Goal: Task Accomplishment & Management: Manage account settings

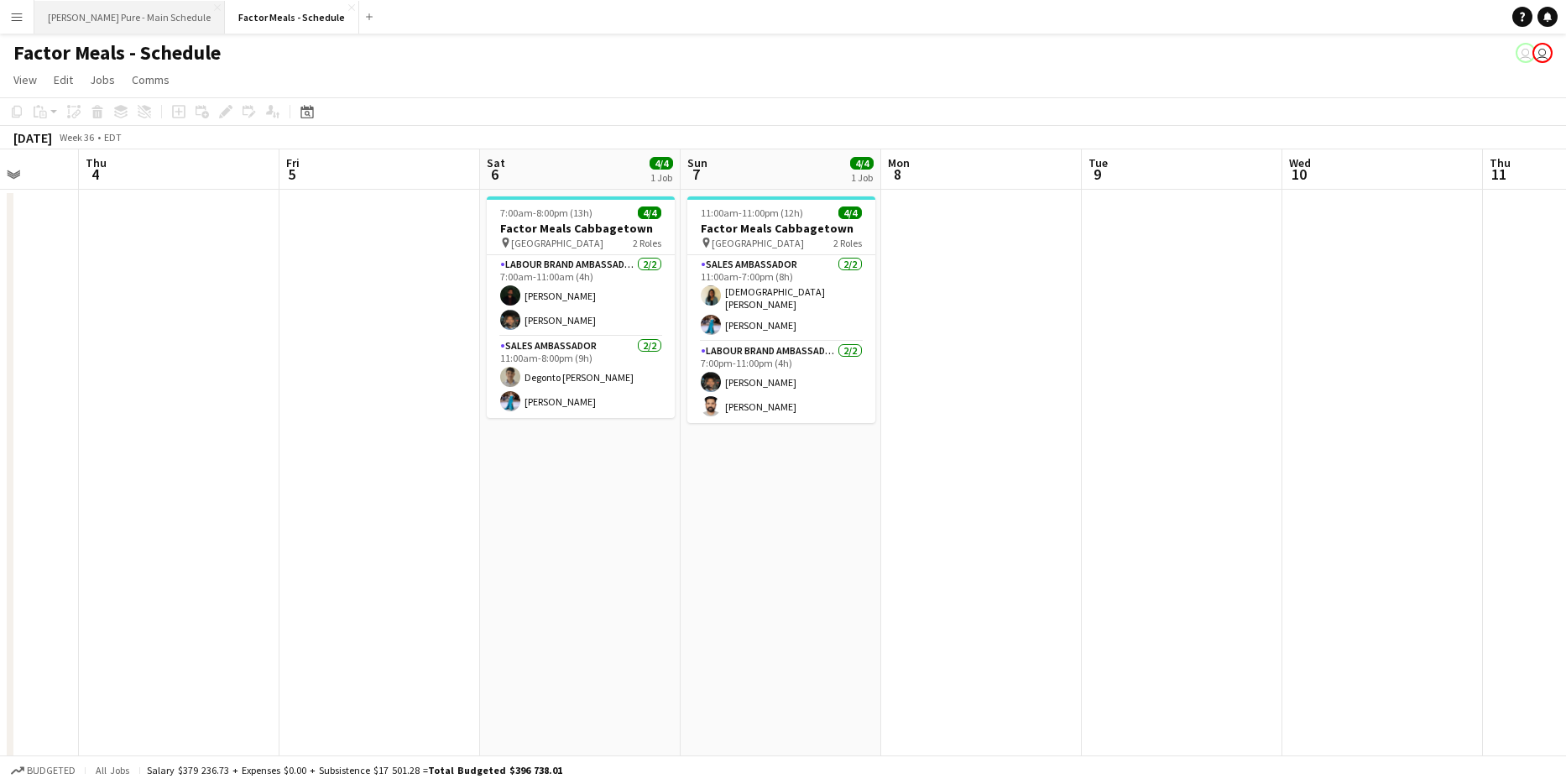
click at [93, 29] on button "[PERSON_NAME] Pure - Main Schedule Close" at bounding box center [130, 17] width 190 height 33
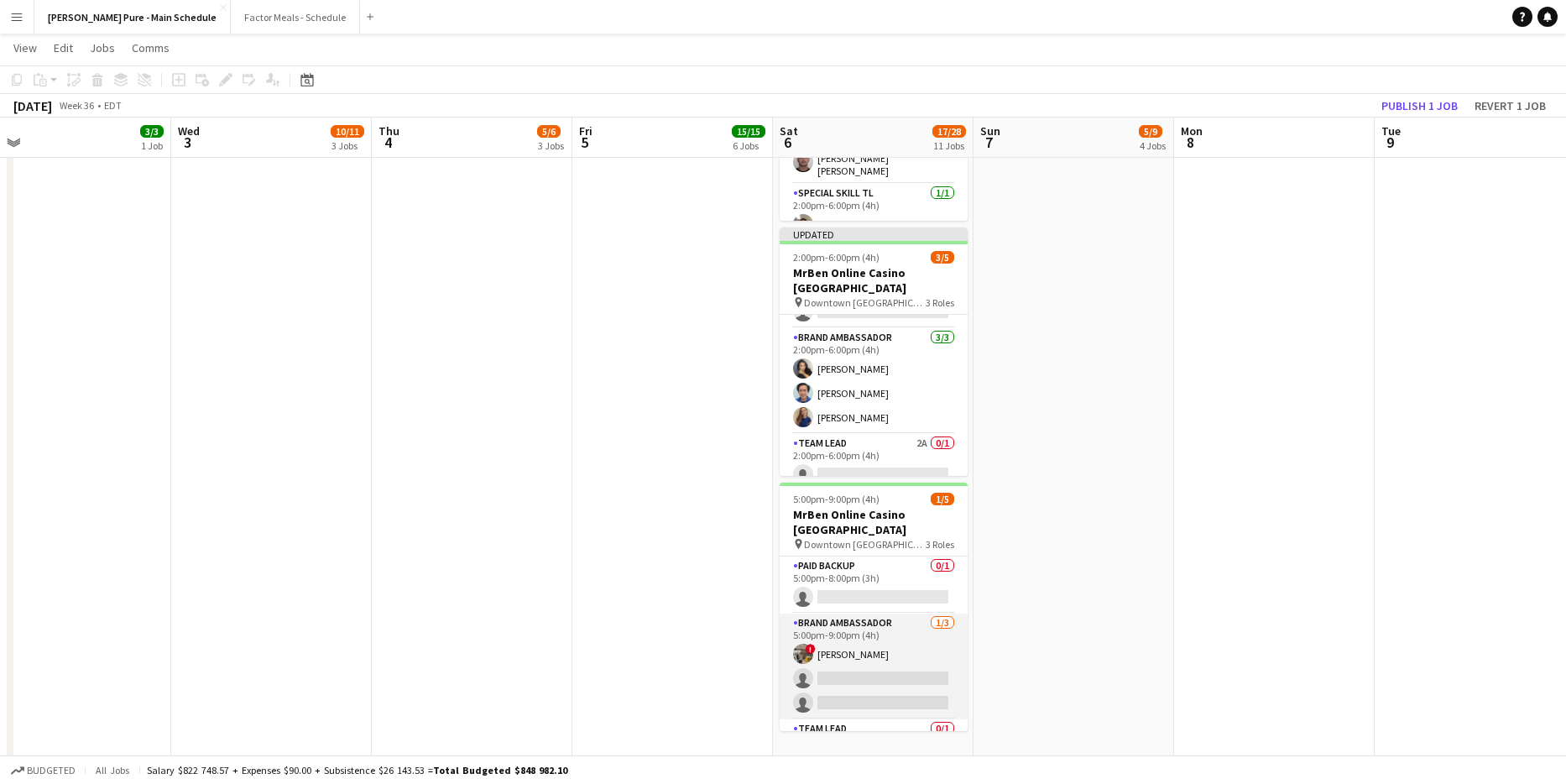
click at [831, 613] on app-card-role "Brand Ambassador 1/3 5:00pm-9:00pm (4h) ! Shi Lin Kang single-neutral-actions s…" at bounding box center [873, 665] width 188 height 105
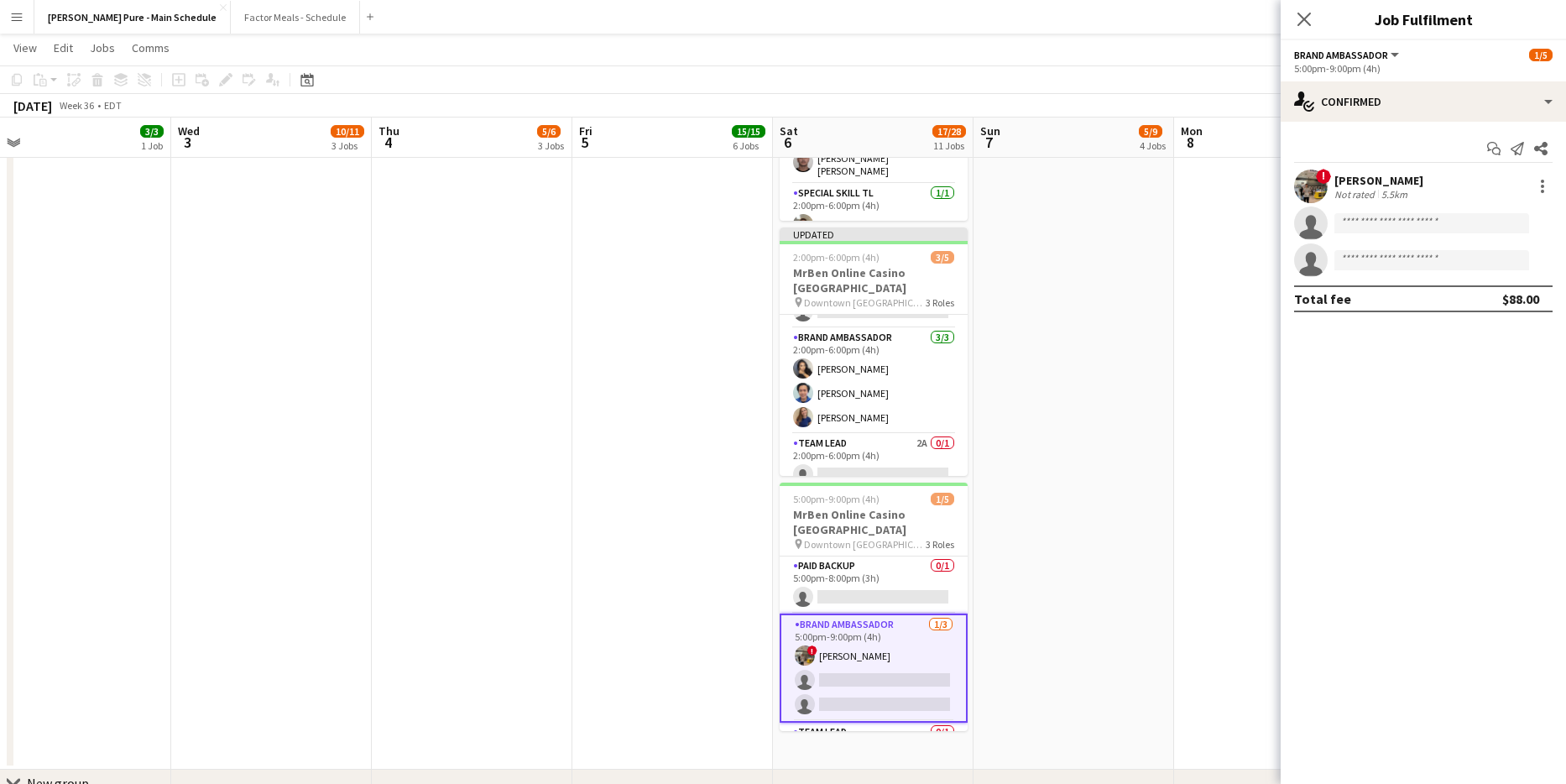
click at [1304, 185] on app-user-avatar at bounding box center [1311, 187] width 34 height 34
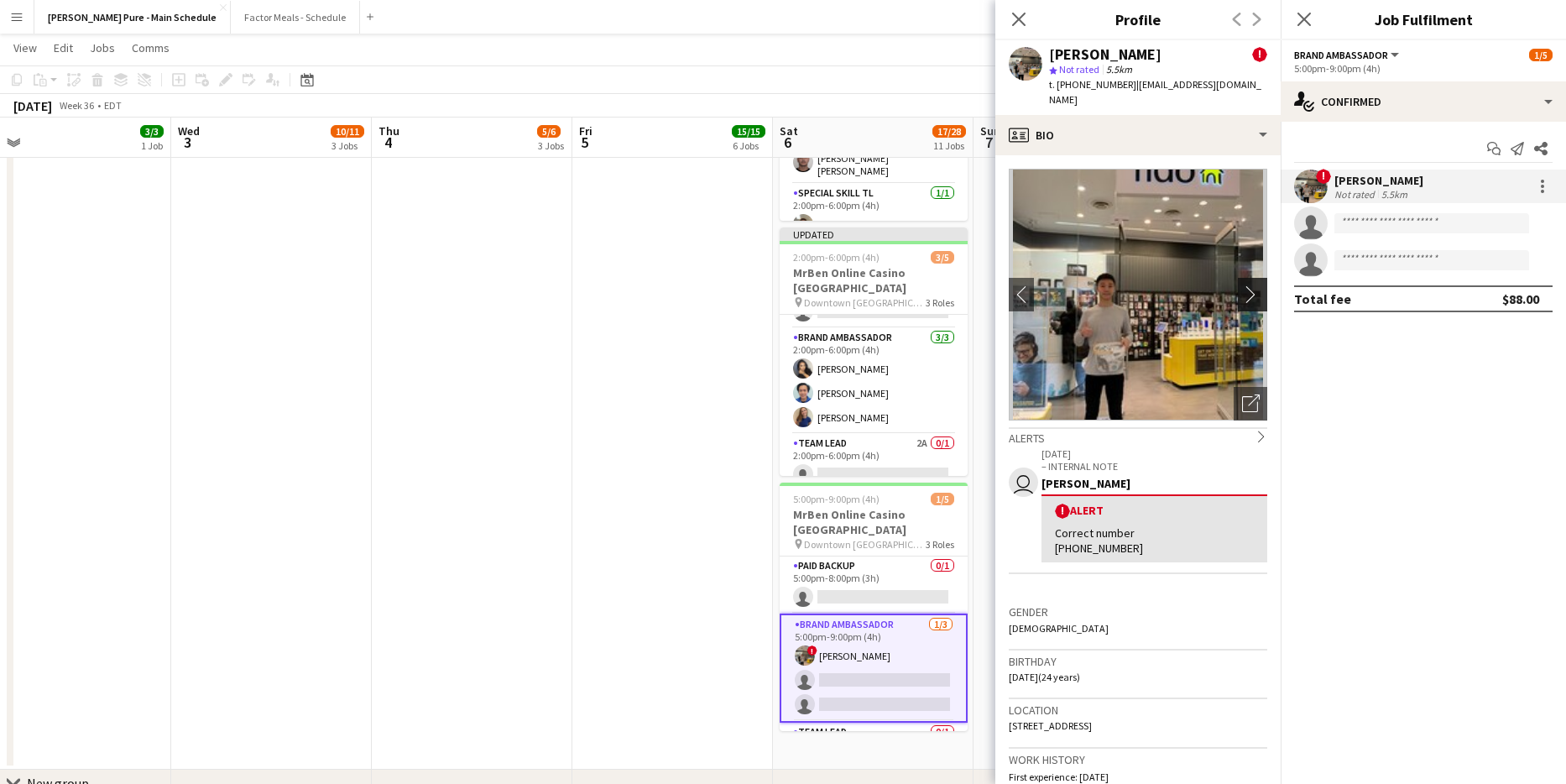
click at [1251, 286] on app-icon "chevron-right" at bounding box center [1255, 294] width 26 height 18
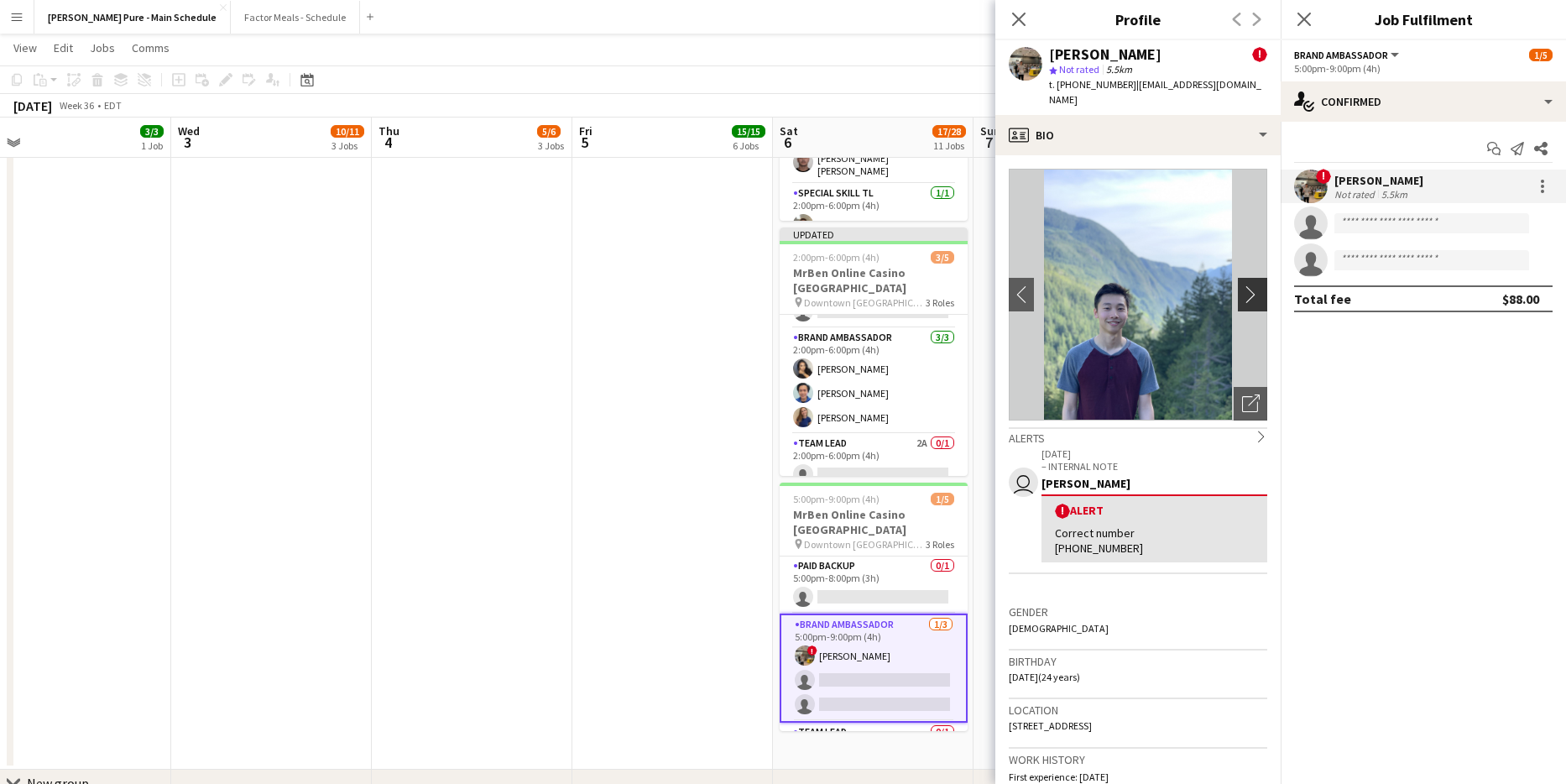
click at [1251, 286] on app-icon "chevron-right" at bounding box center [1255, 294] width 26 height 18
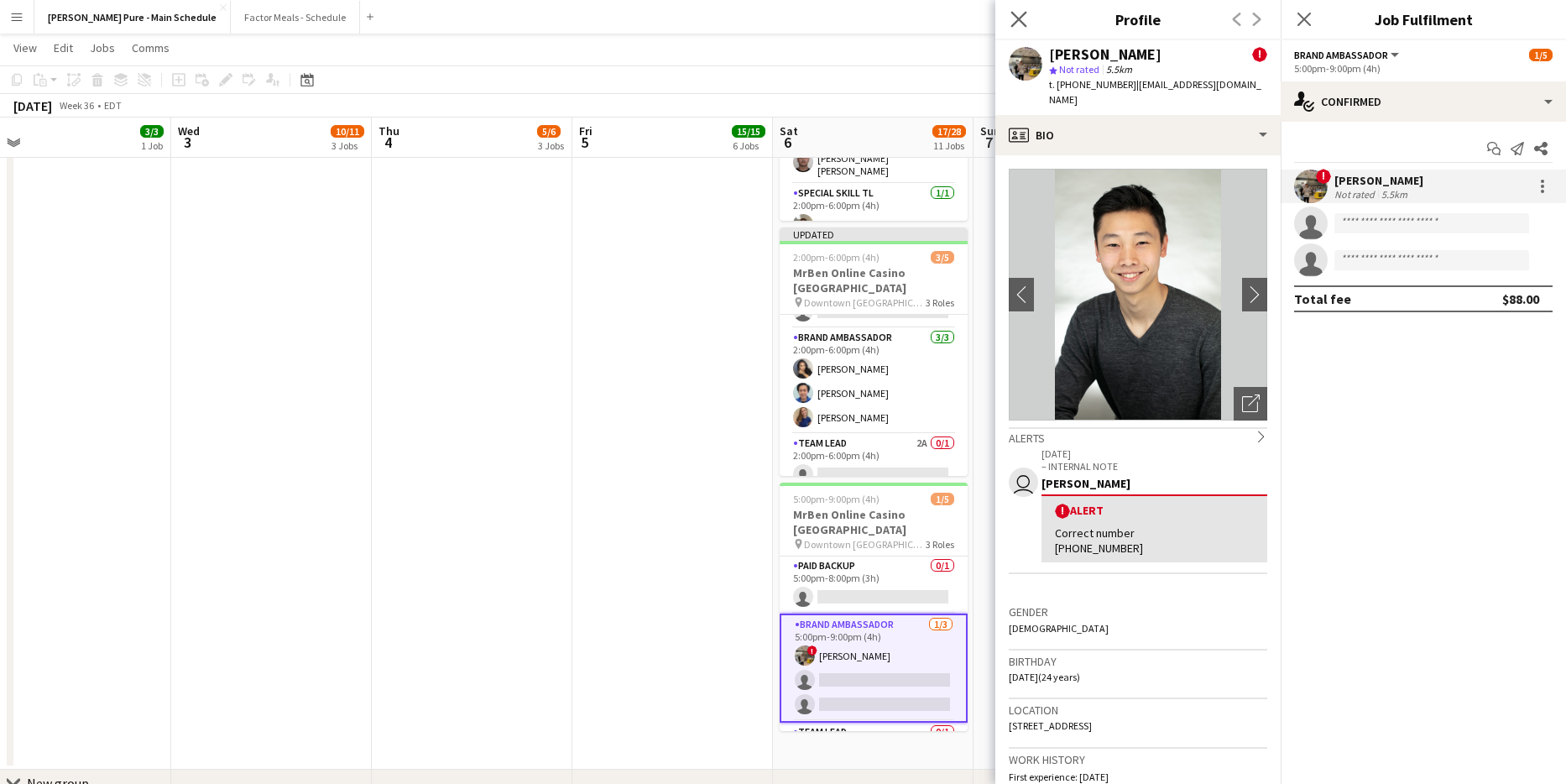
click at [1009, 24] on app-icon "Close pop-in" at bounding box center [1020, 20] width 24 height 24
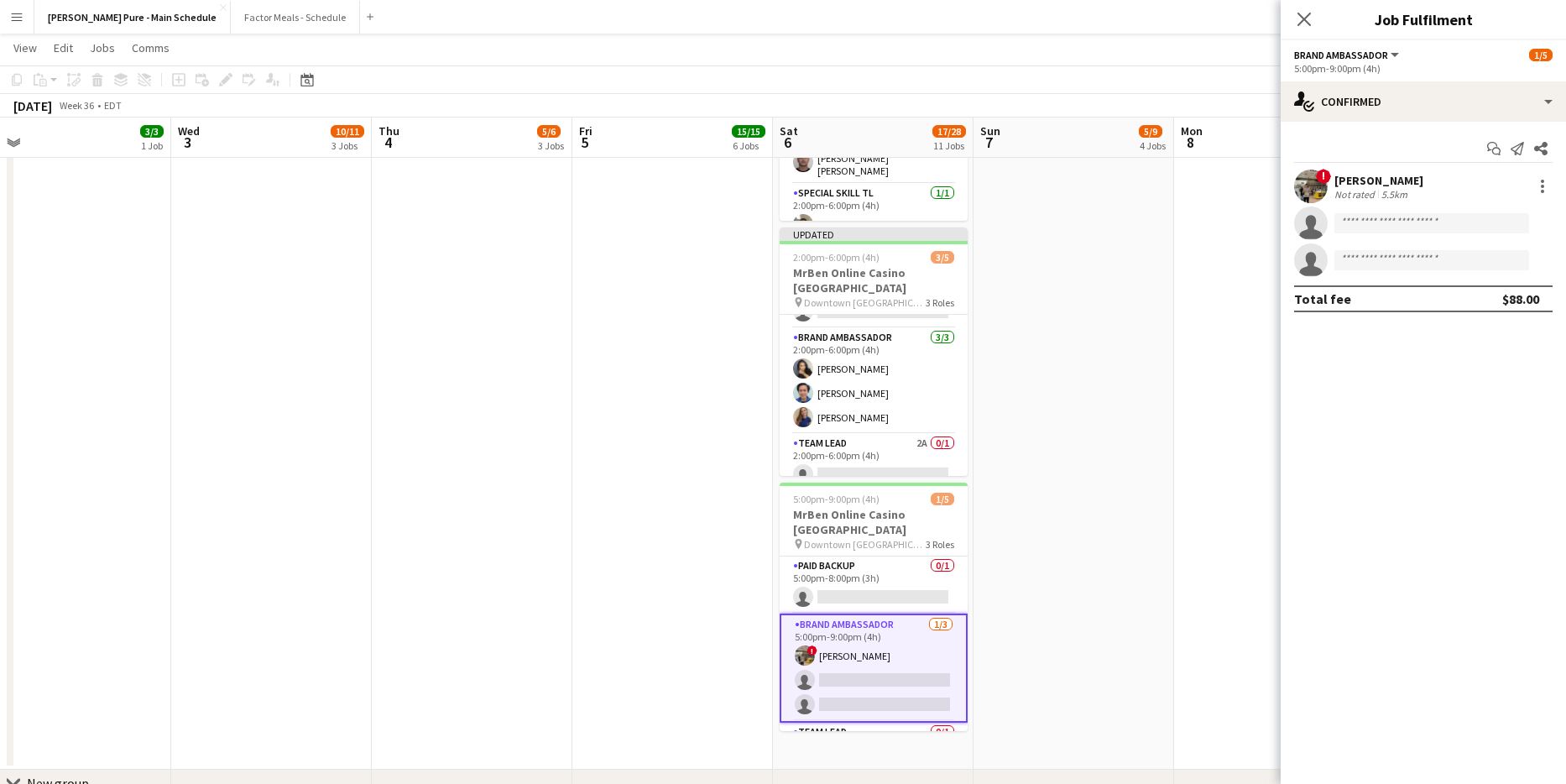
click at [1311, 177] on app-user-avatar at bounding box center [1311, 187] width 34 height 34
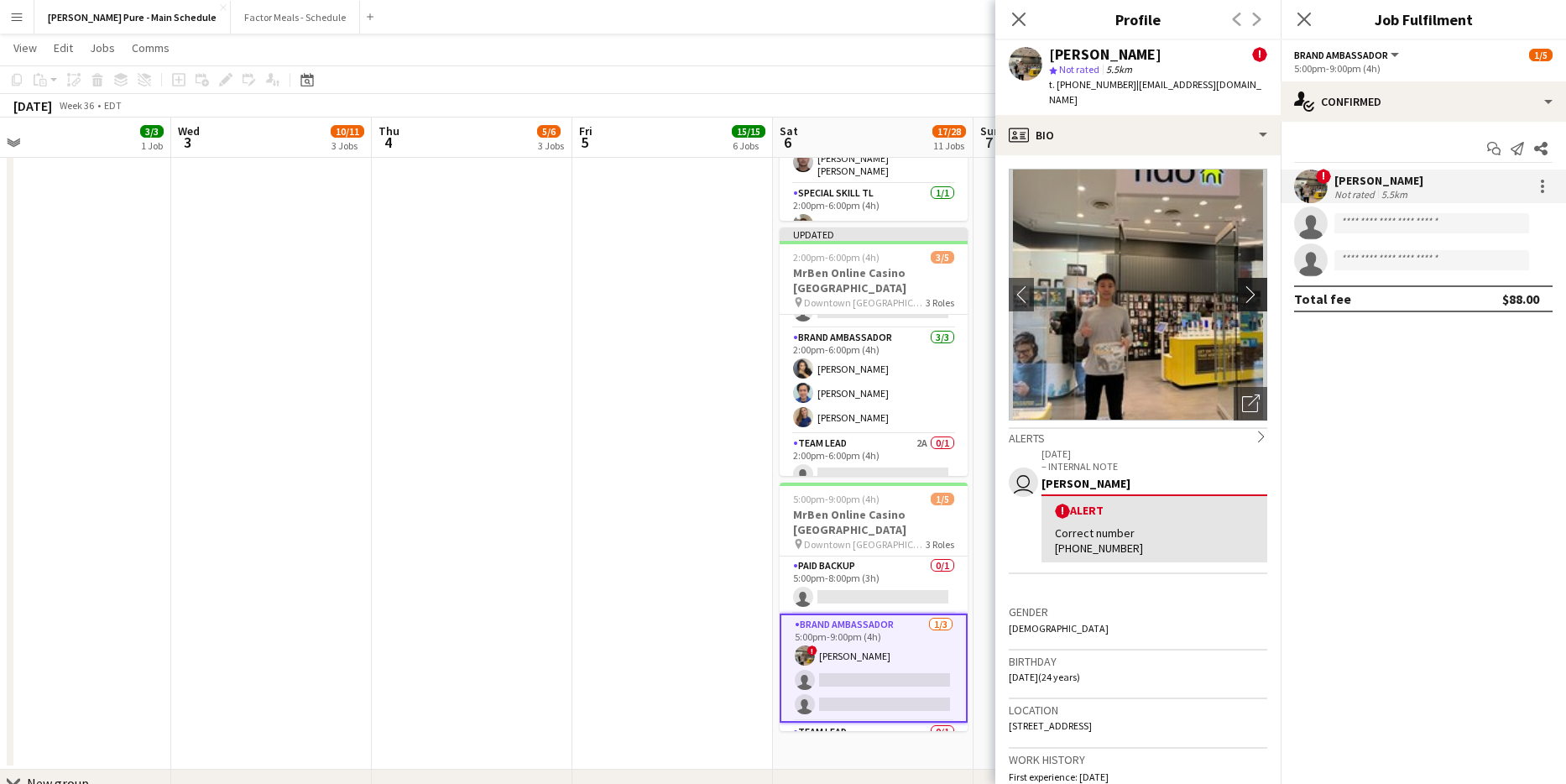
click at [1259, 286] on app-icon "chevron-right" at bounding box center [1255, 294] width 26 height 18
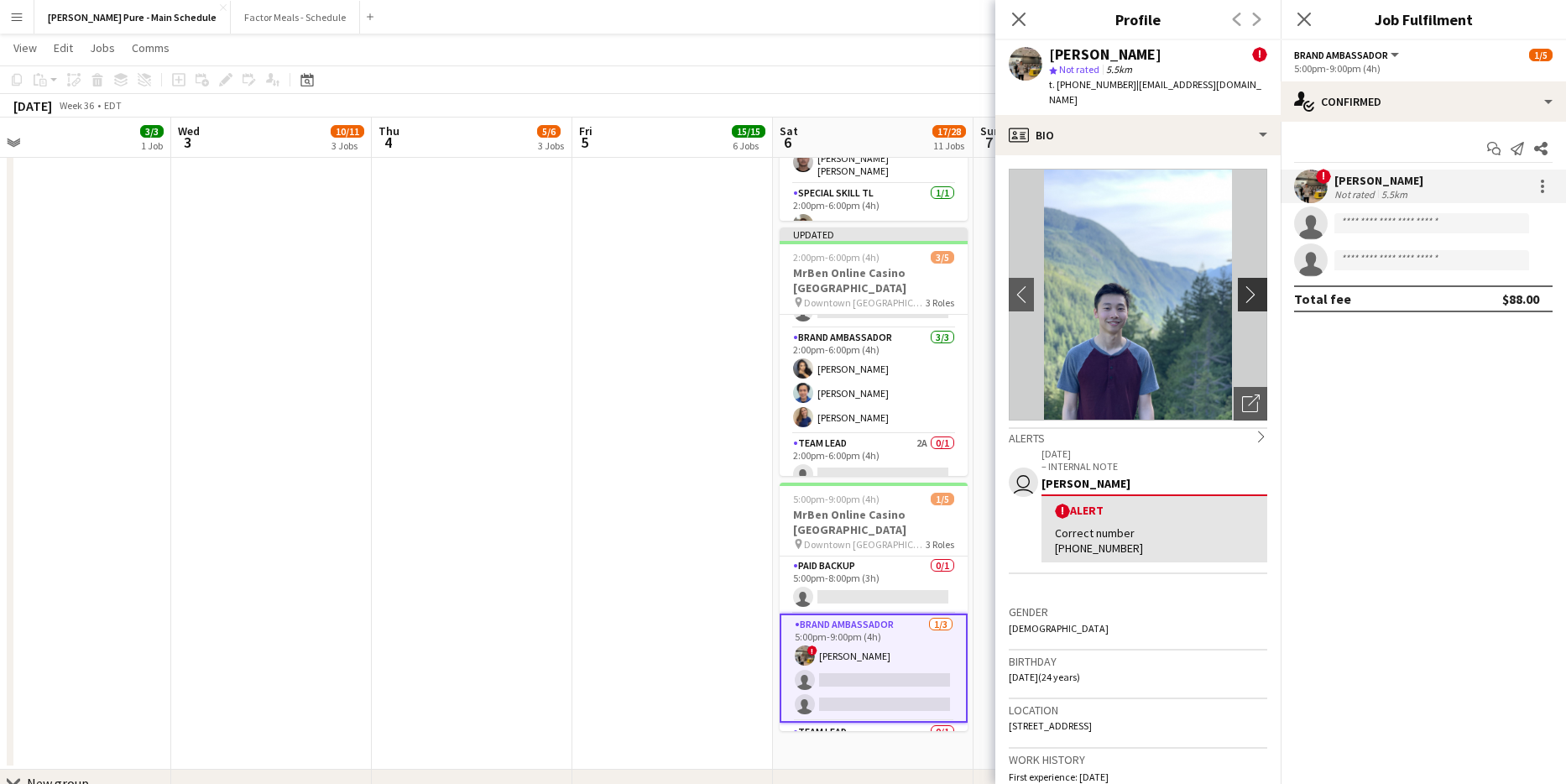
click at [1249, 286] on app-icon "chevron-right" at bounding box center [1255, 294] width 26 height 18
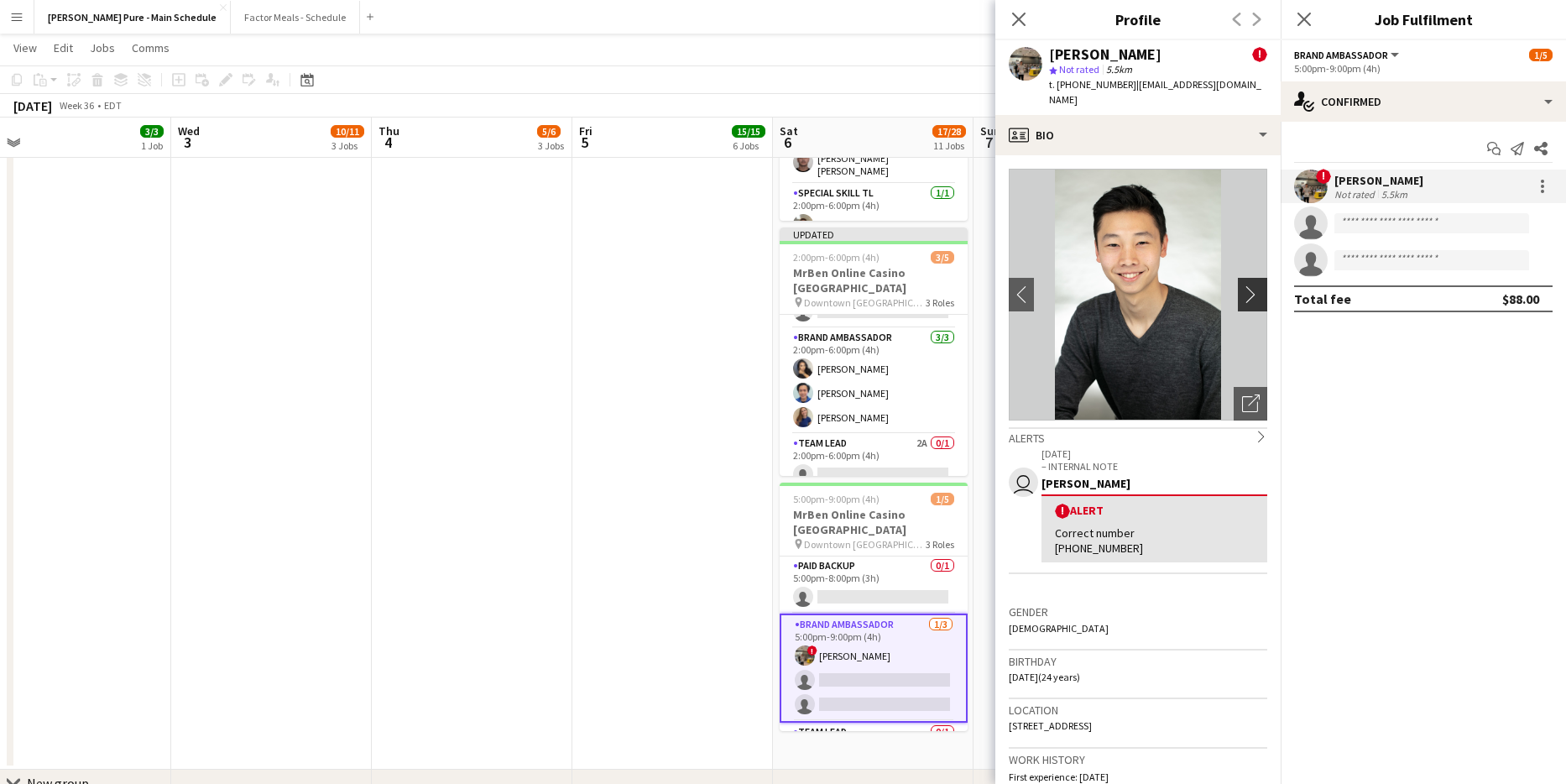
click at [1249, 286] on app-icon "chevron-right" at bounding box center [1255, 294] width 26 height 18
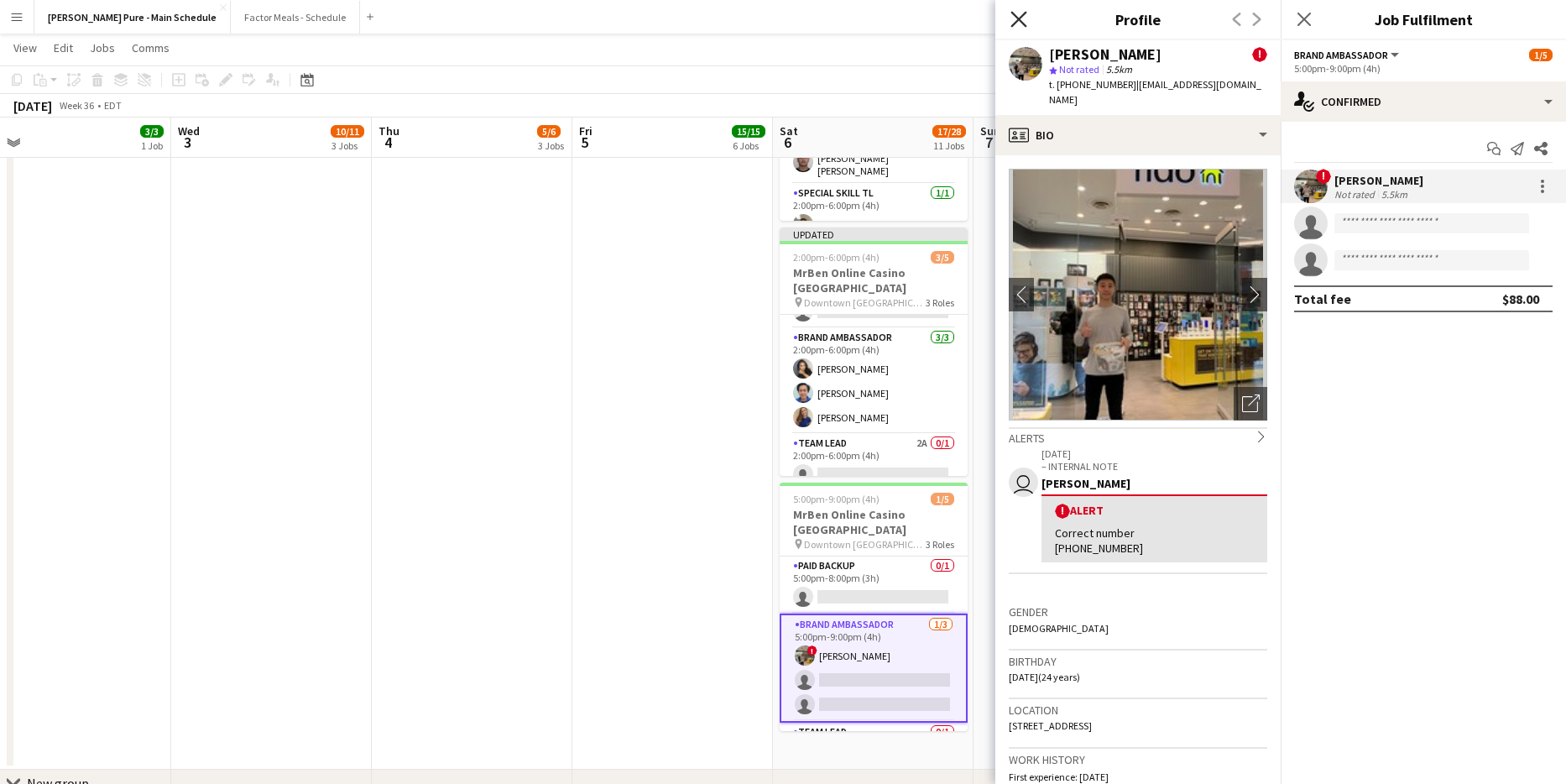
click at [1019, 23] on icon "Close pop-in" at bounding box center [1018, 19] width 16 height 16
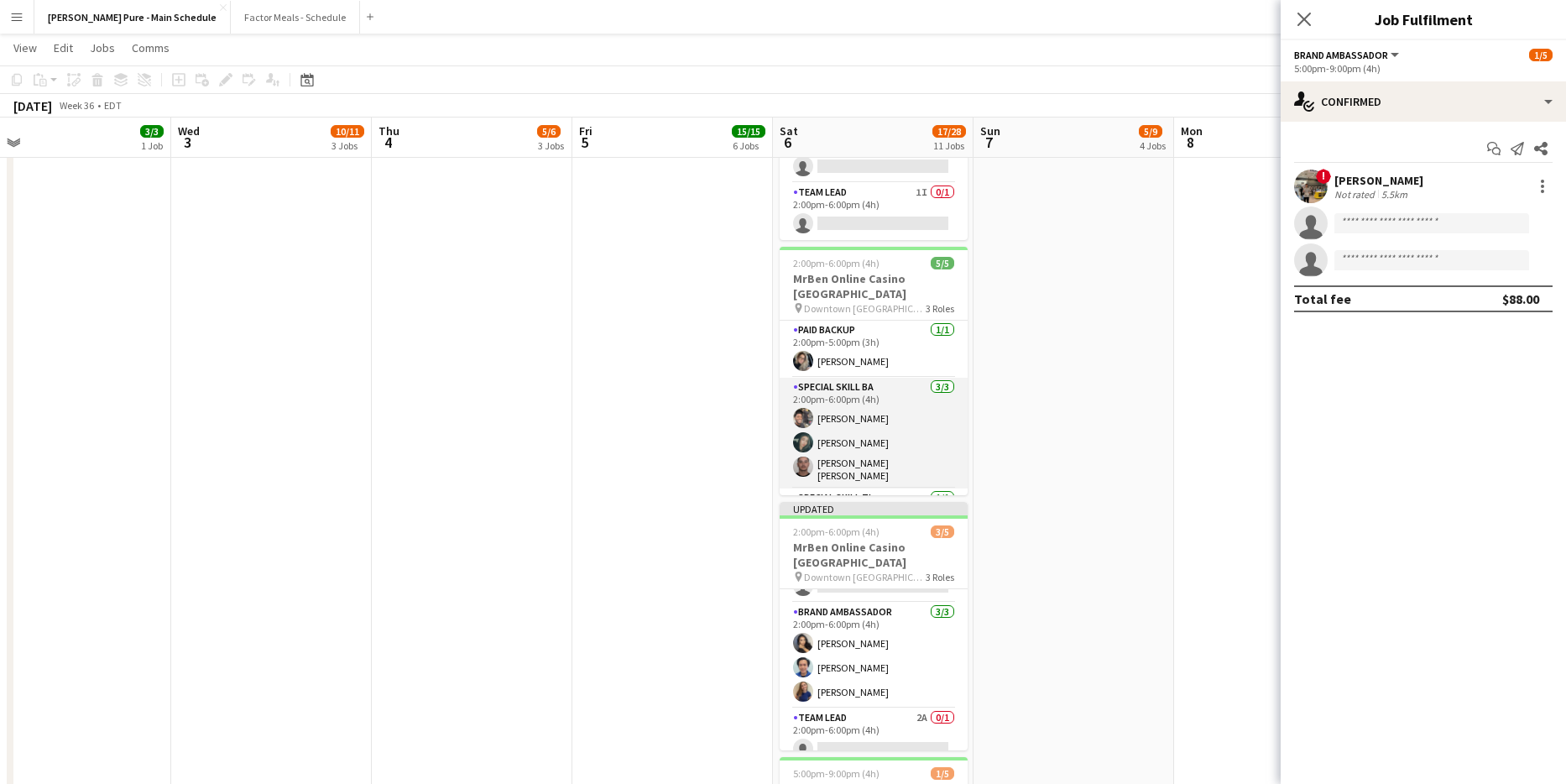
scroll to position [30, 0]
click at [869, 458] on app-card-role "Special Skill TL [DATE] 2:00pm-6:00pm (4h) [PERSON_NAME]" at bounding box center [873, 486] width 188 height 57
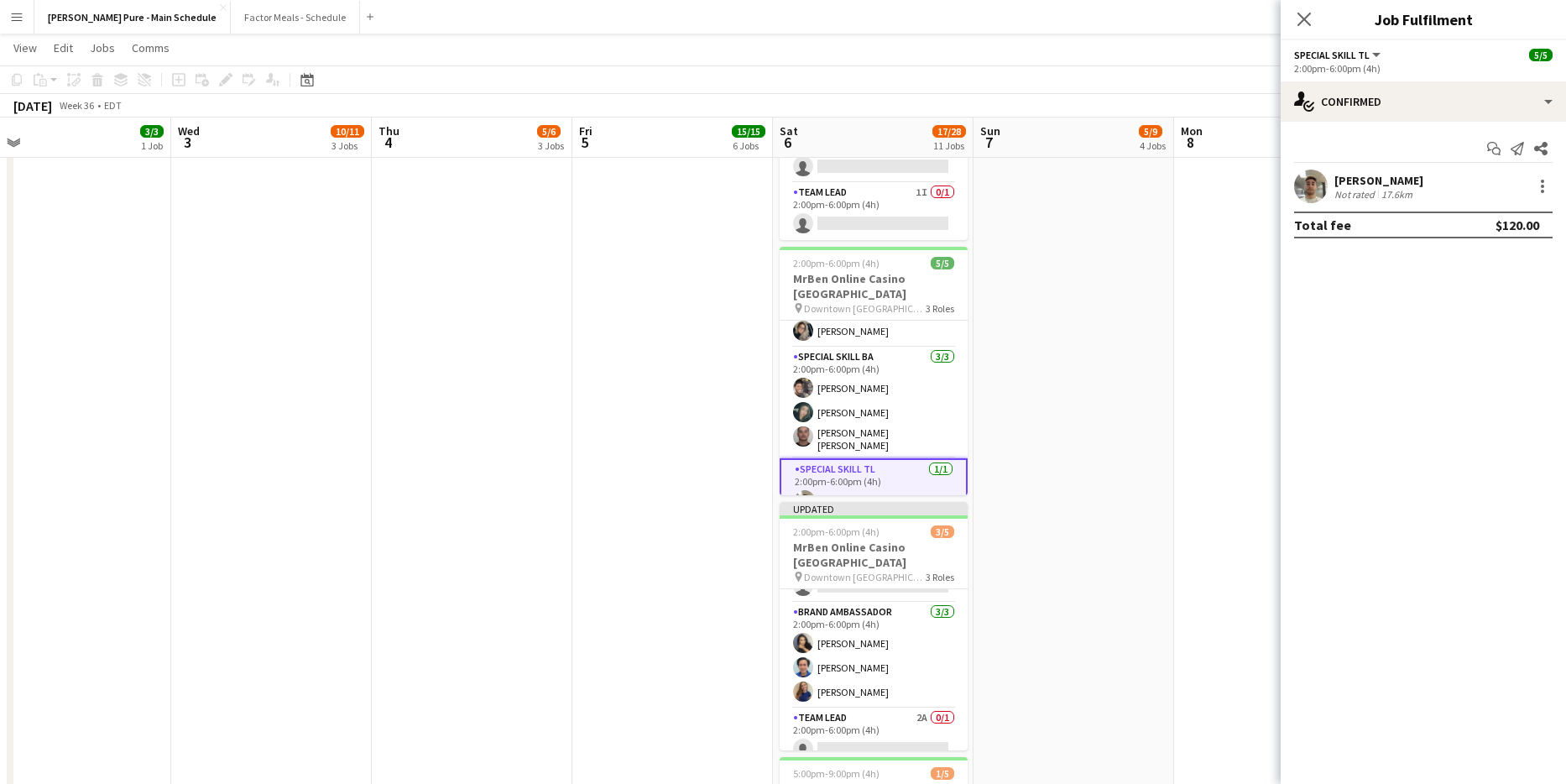
click at [1316, 175] on app-user-avatar at bounding box center [1311, 187] width 34 height 34
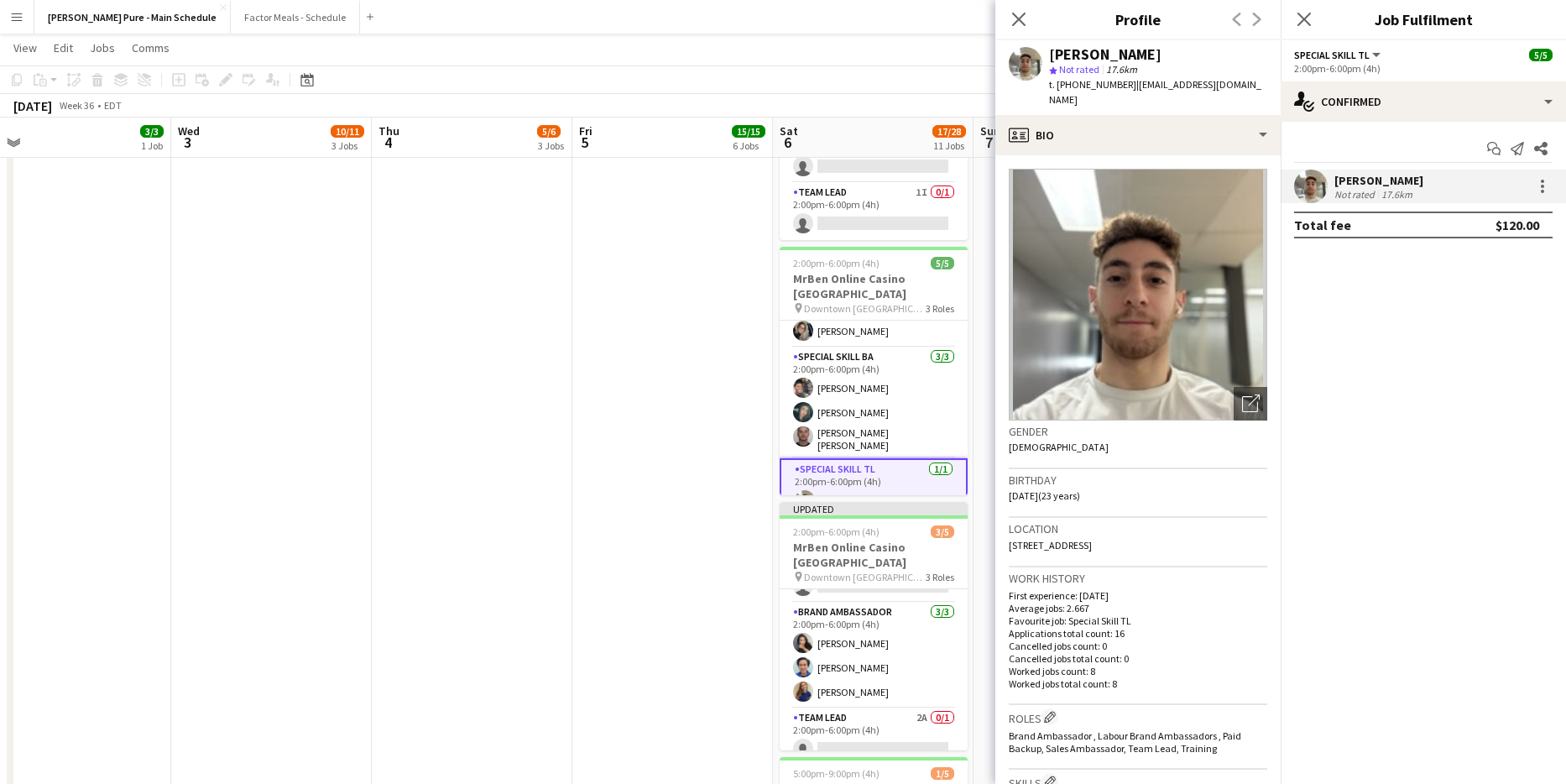
drag, startPoint x: 1009, startPoint y: 529, endPoint x: 1190, endPoint y: 527, distance: 181.0
click at [1190, 527] on div "Location 638 Rue Basinet, Laval, H7X 4C6" at bounding box center [1137, 542] width 259 height 49
copy span "638 Rue Basinet, Laval, H7X 4C6"
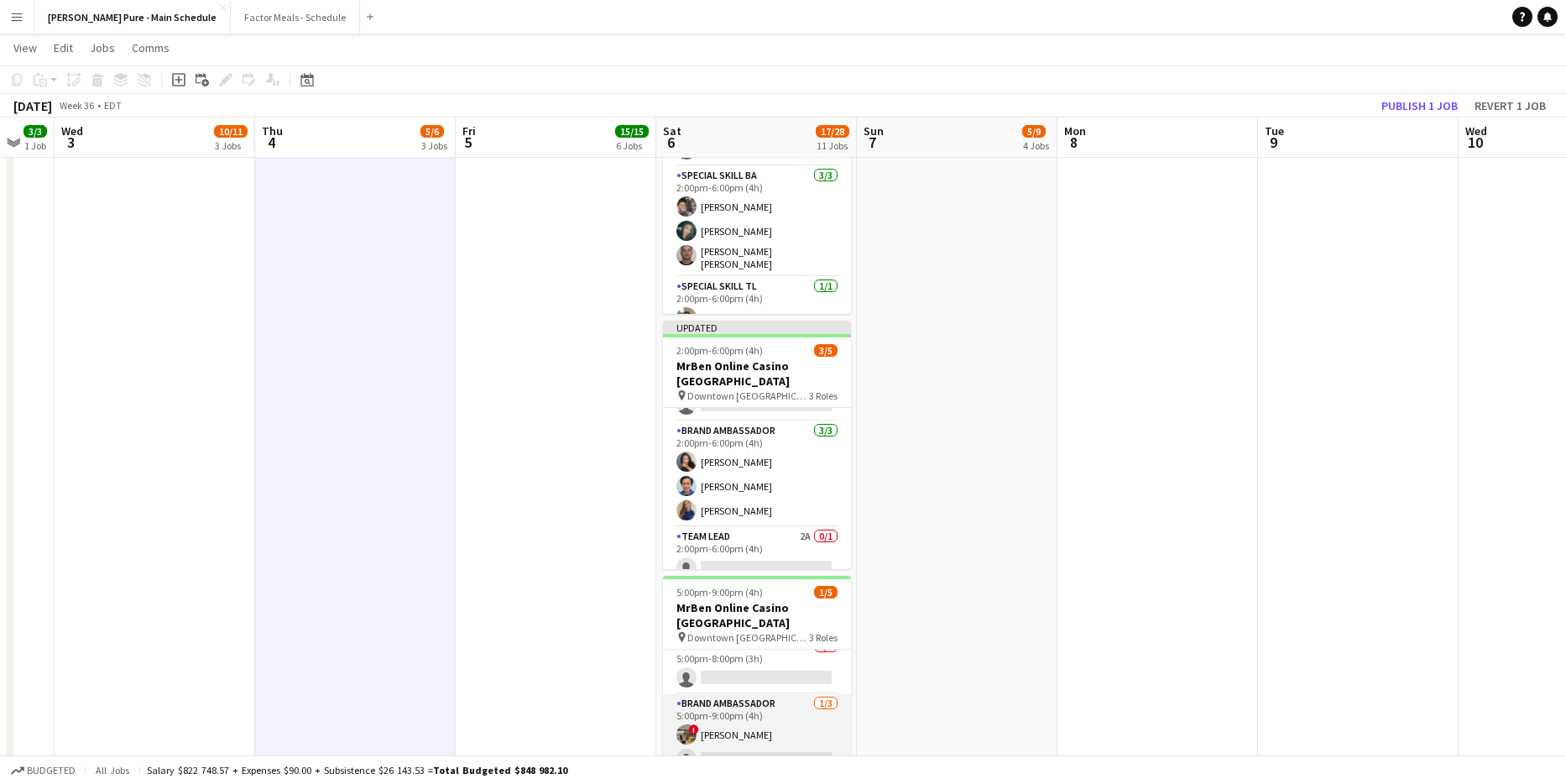
scroll to position [0, 0]
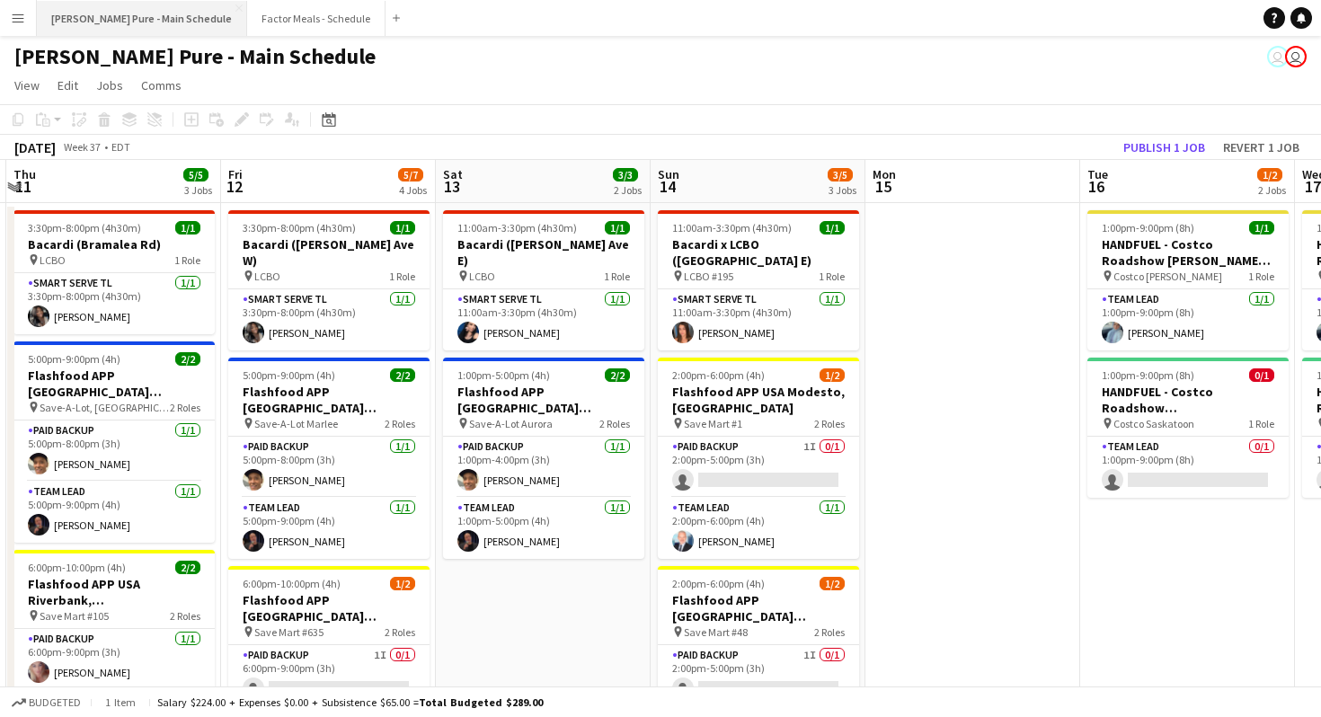
click at [129, 19] on button "[PERSON_NAME] Pure - Main Schedule Close" at bounding box center [142, 18] width 210 height 35
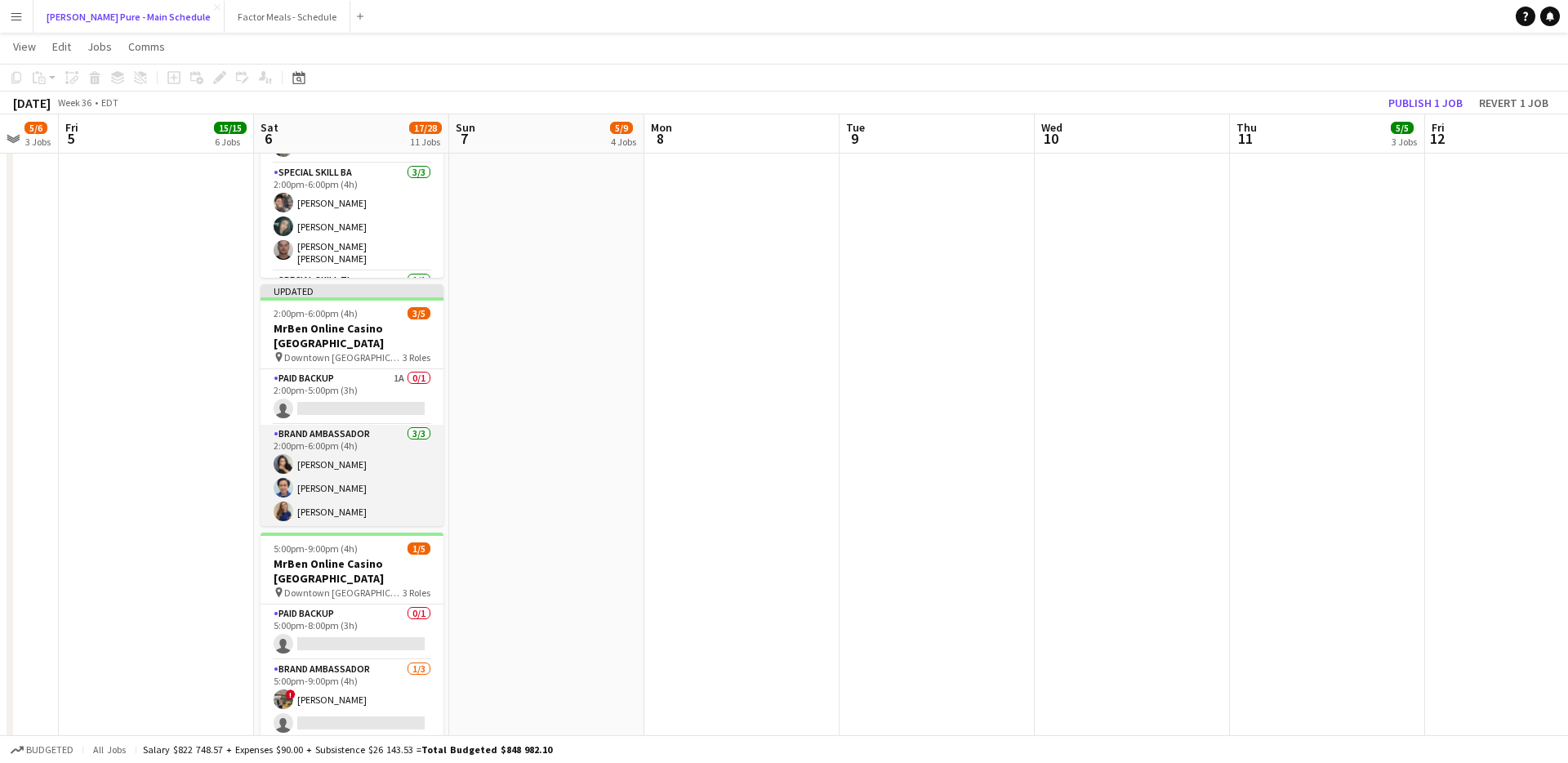
scroll to position [43, 0]
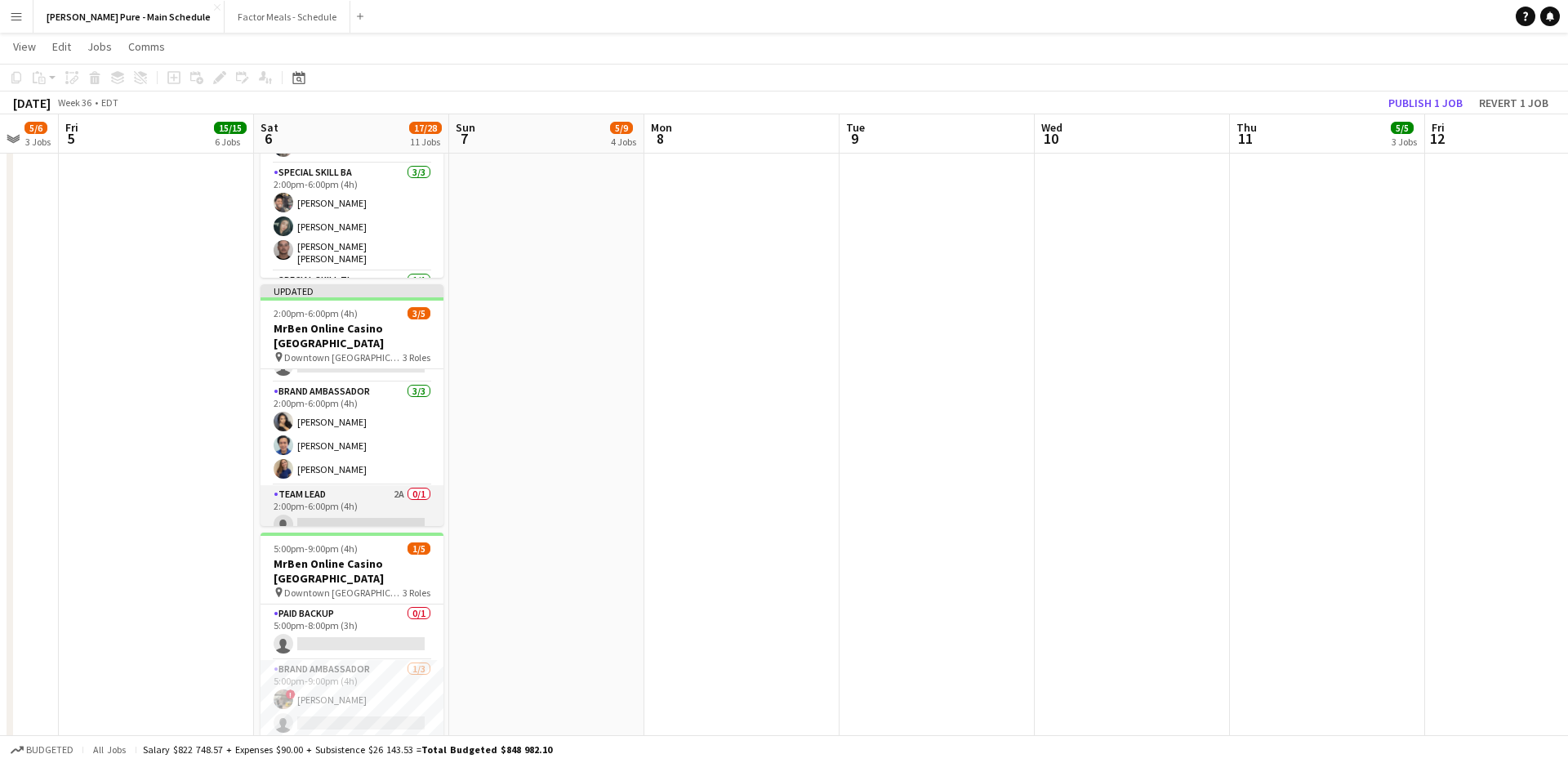
click at [329, 485] on app-card-role "Team Lead 2A 0/1 2:00pm-6:00pm (4h) single-neutral-actions" at bounding box center [352, 512] width 183 height 55
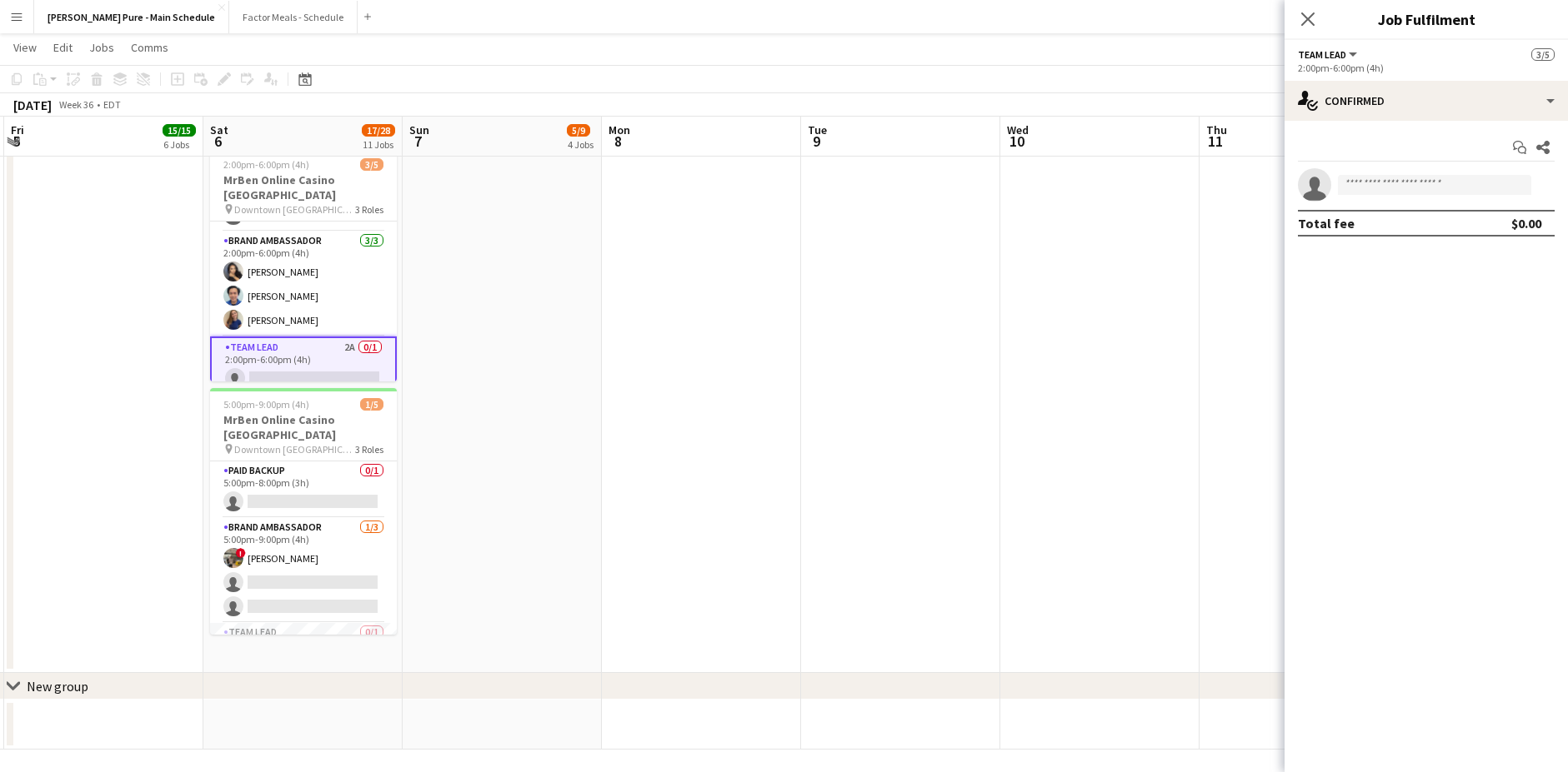
scroll to position [0, 521]
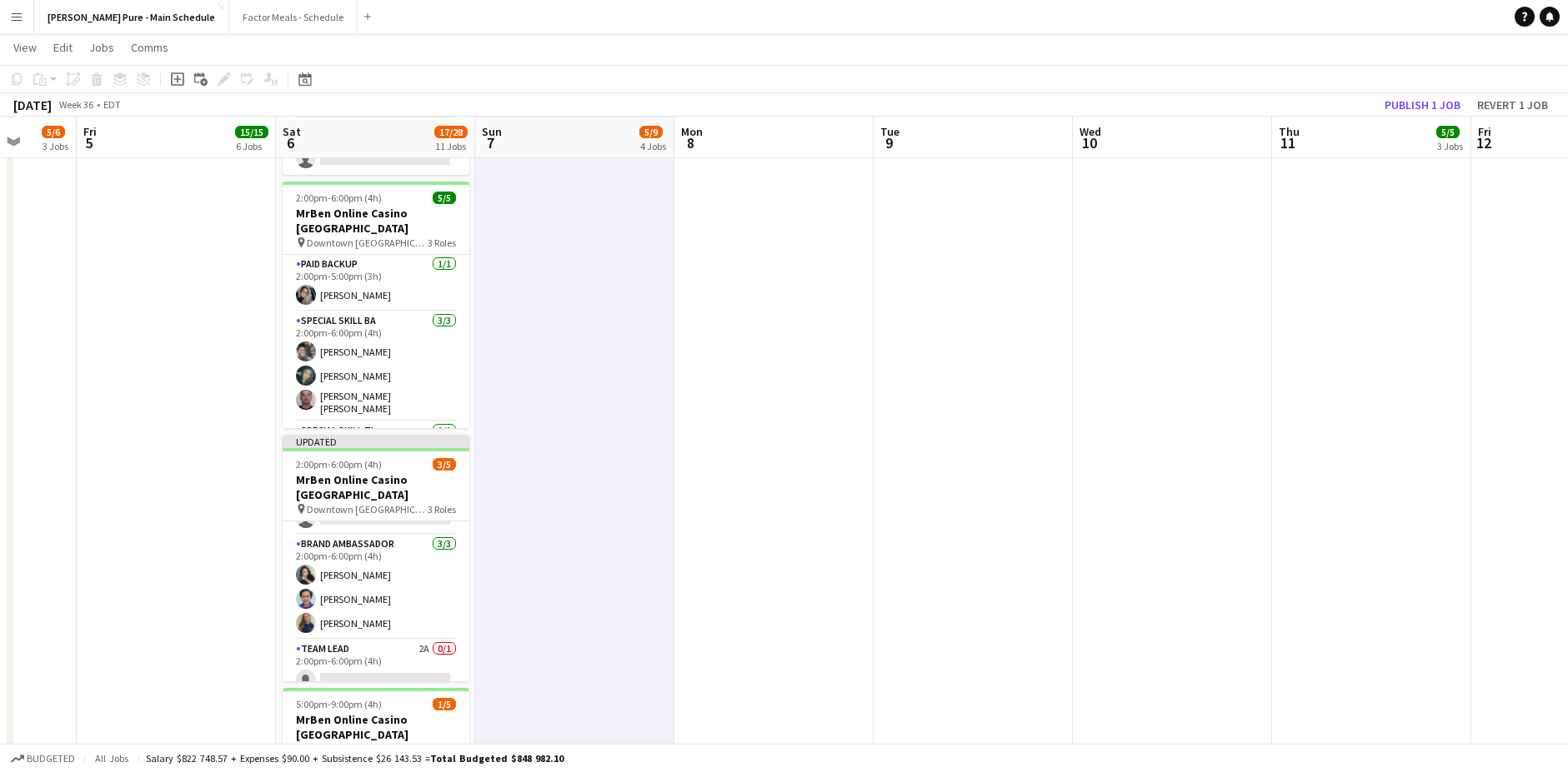
scroll to position [1380, 0]
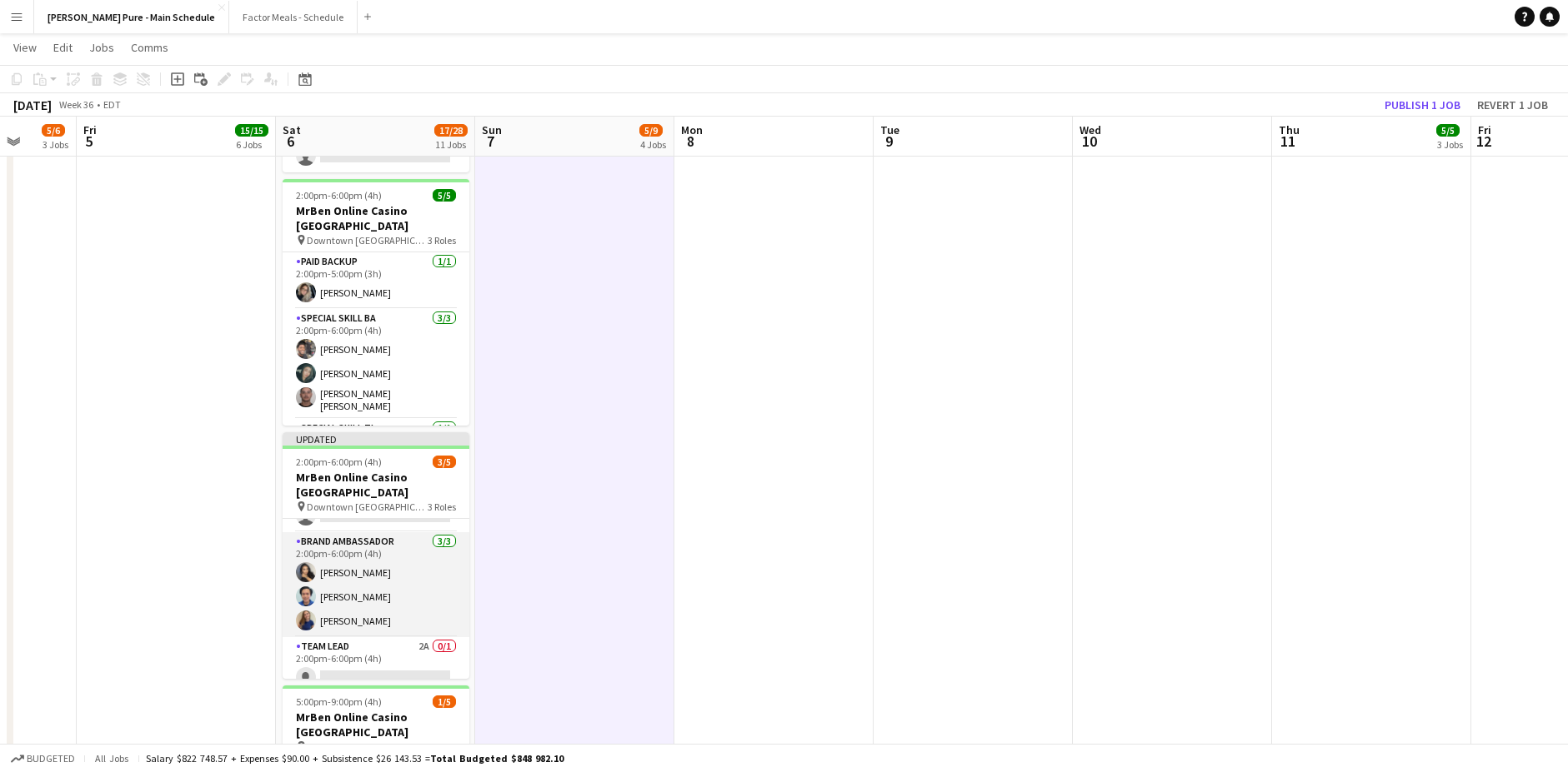
click at [395, 532] on app-card-role "Brand Ambassador [DATE] 2:00pm-6:00pm (4h) [PERSON_NAME] [PERSON_NAME] [PERSON_…" at bounding box center [376, 584] width 186 height 105
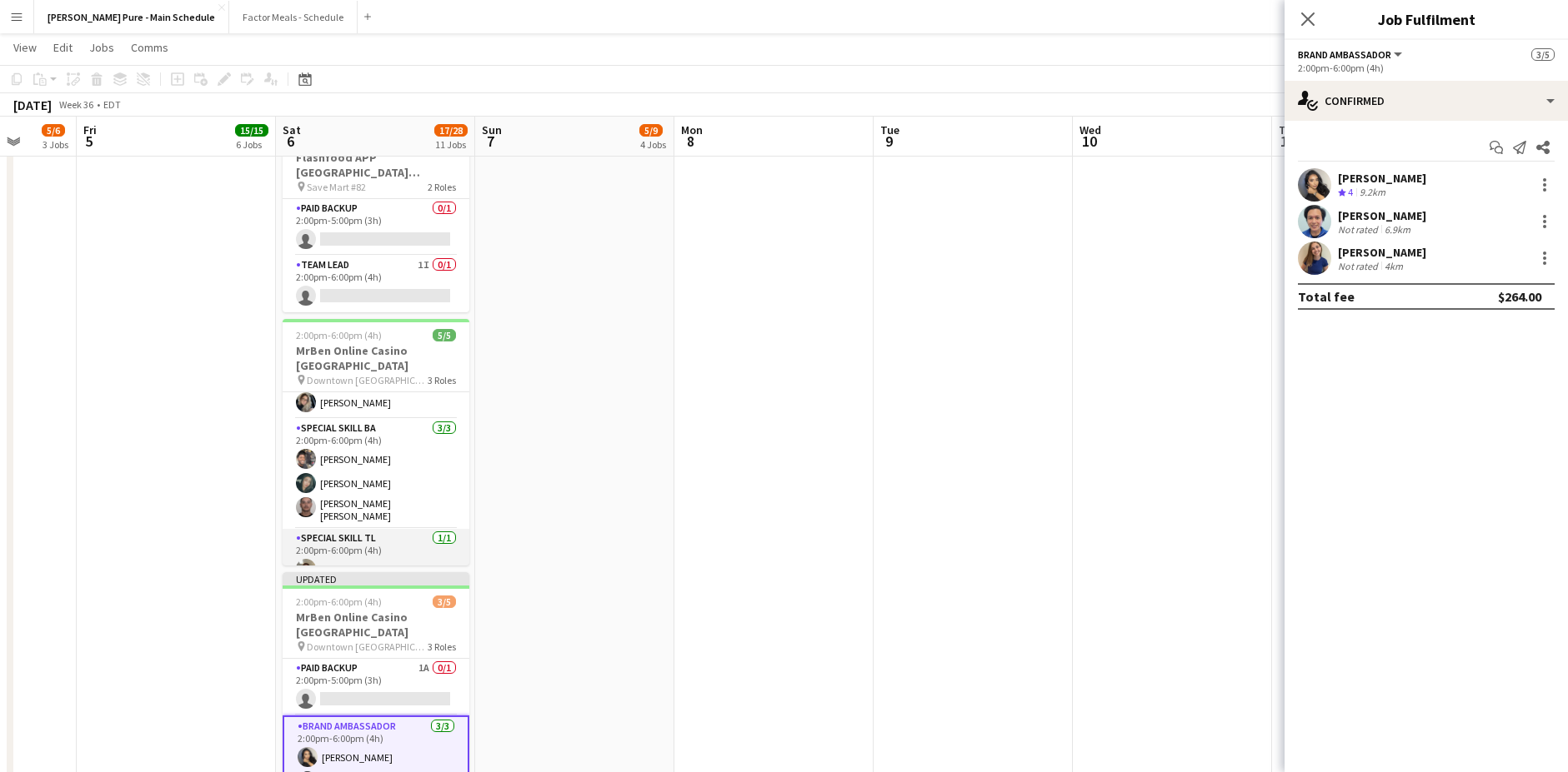
scroll to position [0, 0]
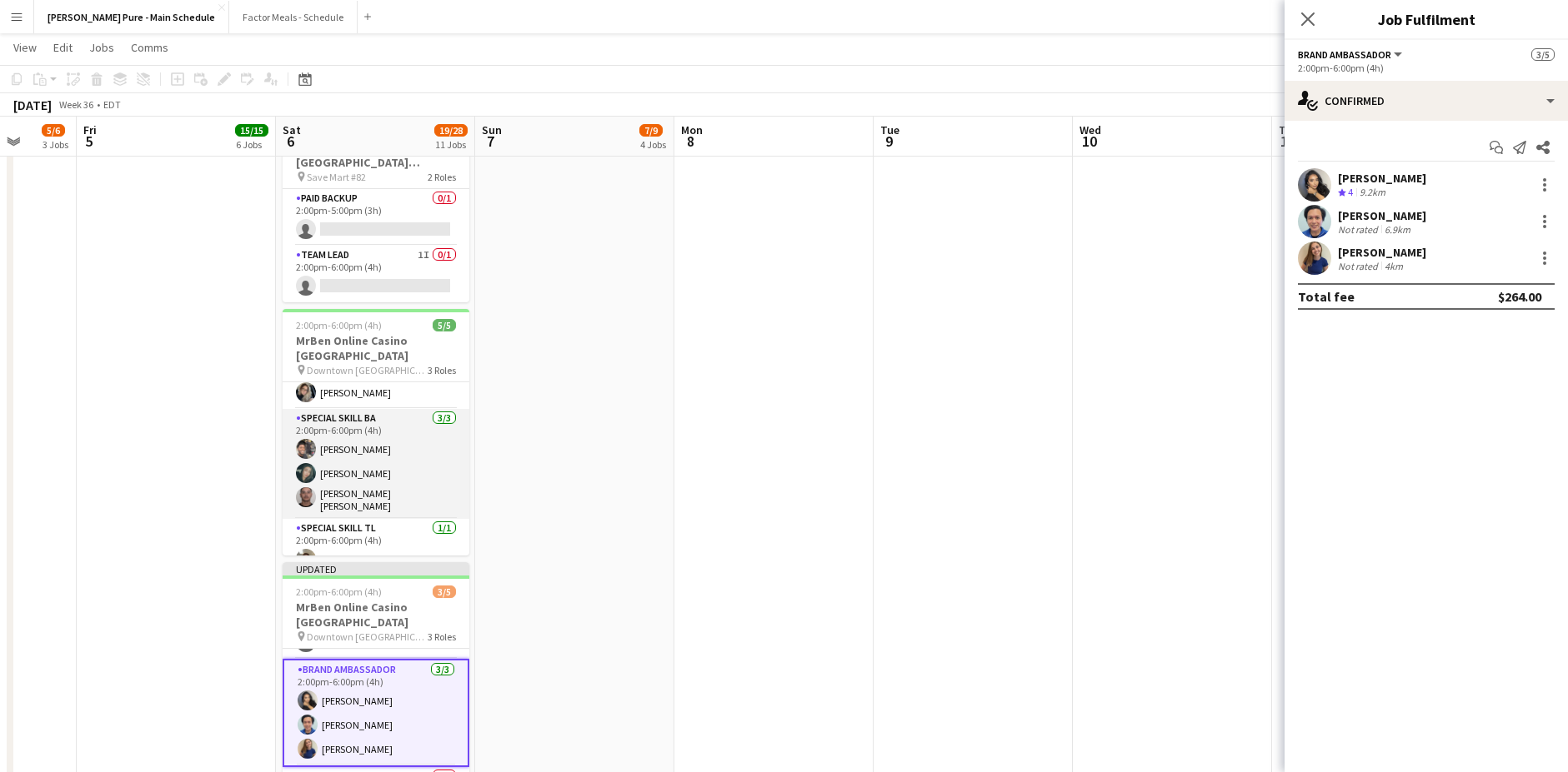
click at [345, 423] on app-card-role "Special Skill BA [DATE] 2:00pm-6:00pm (4h) [PERSON_NAME] Assia [PERSON_NAME] [P…" at bounding box center [376, 463] width 186 height 110
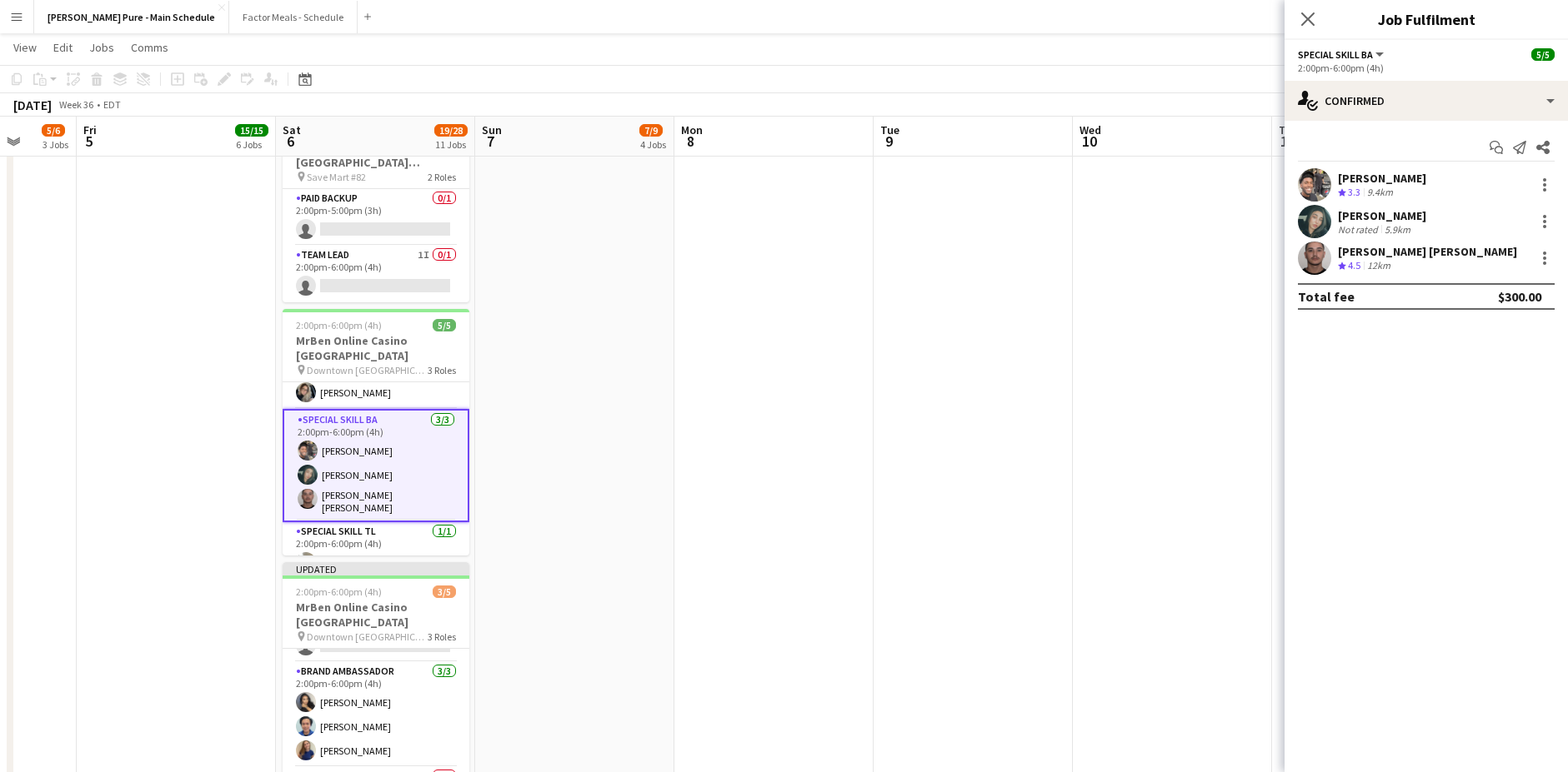
click at [324, 409] on app-card-role "Special Skill BA [DATE] 2:00pm-6:00pm (4h) [PERSON_NAME] Assia [PERSON_NAME] [P…" at bounding box center [376, 465] width 186 height 113
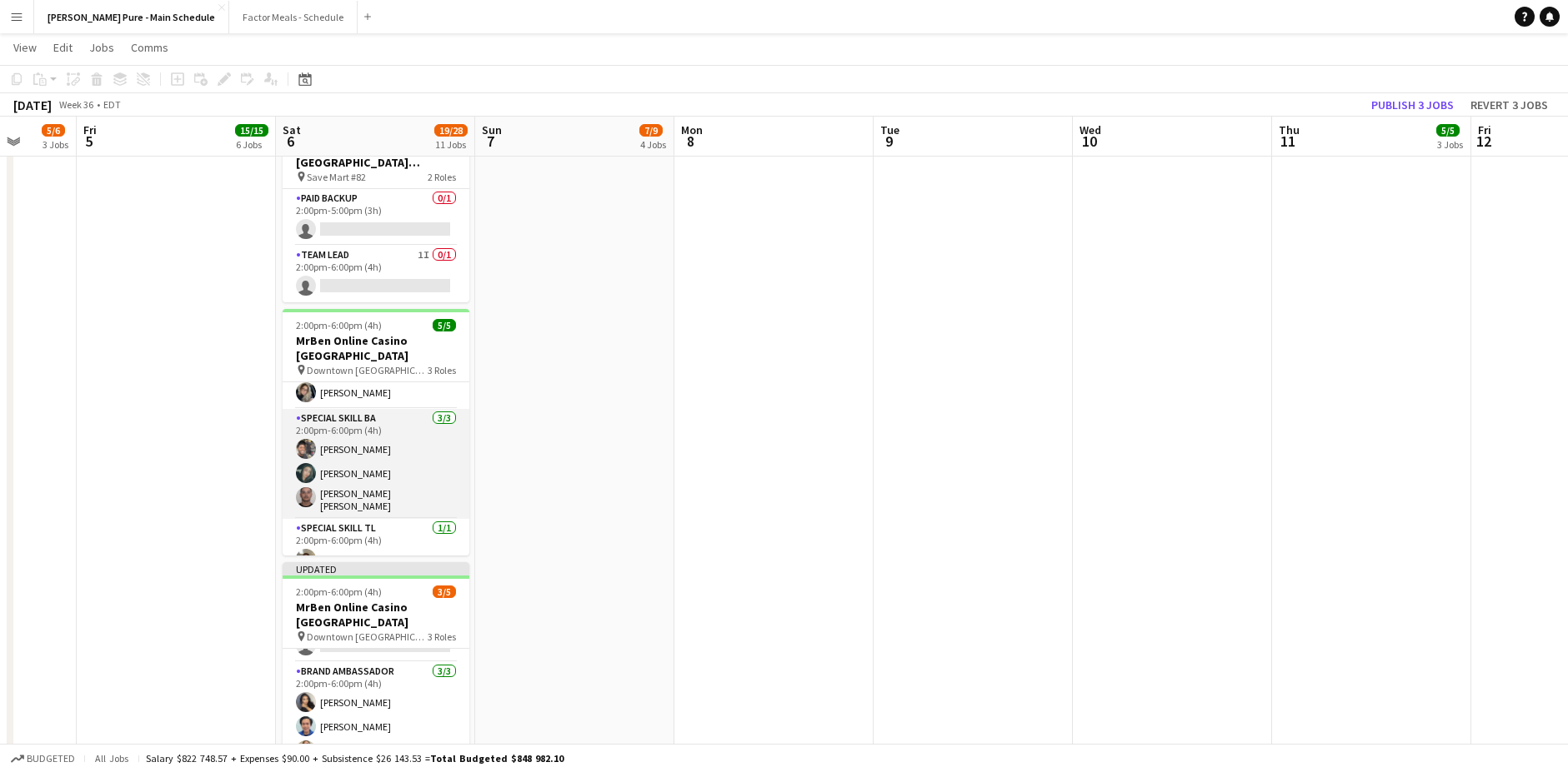
click at [304, 409] on app-card-role "Special Skill BA [DATE] 2:00pm-6:00pm (4h) [PERSON_NAME] Assia [PERSON_NAME] [P…" at bounding box center [376, 463] width 186 height 110
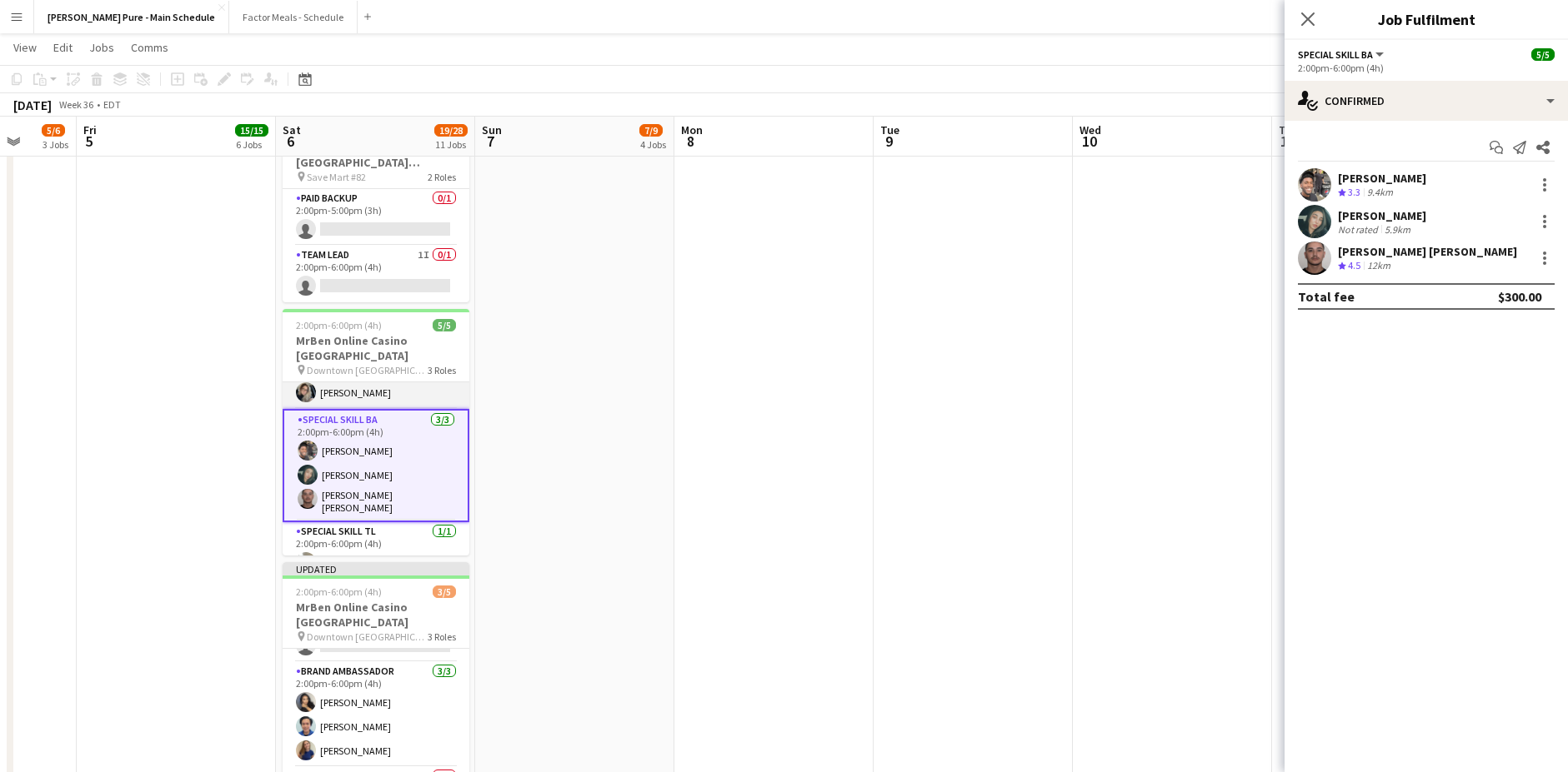
click at [340, 352] on app-card-role "Paid Backup [DATE] 2:00pm-5:00pm (3h) [PERSON_NAME]" at bounding box center [376, 380] width 186 height 57
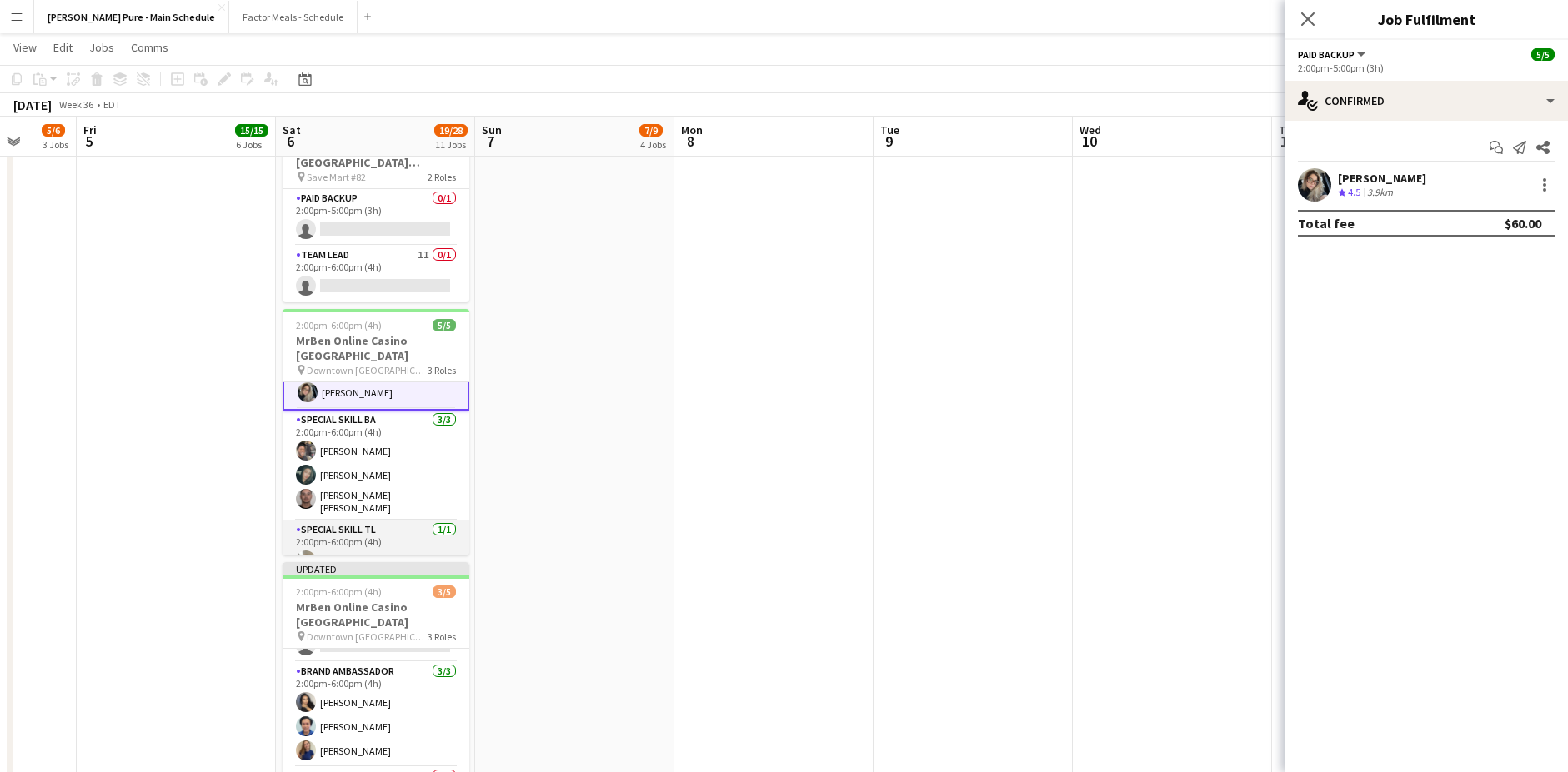
click at [336, 521] on app-card-role "Special Skill TL [DATE] 2:00pm-6:00pm (4h) [PERSON_NAME]" at bounding box center [376, 549] width 186 height 57
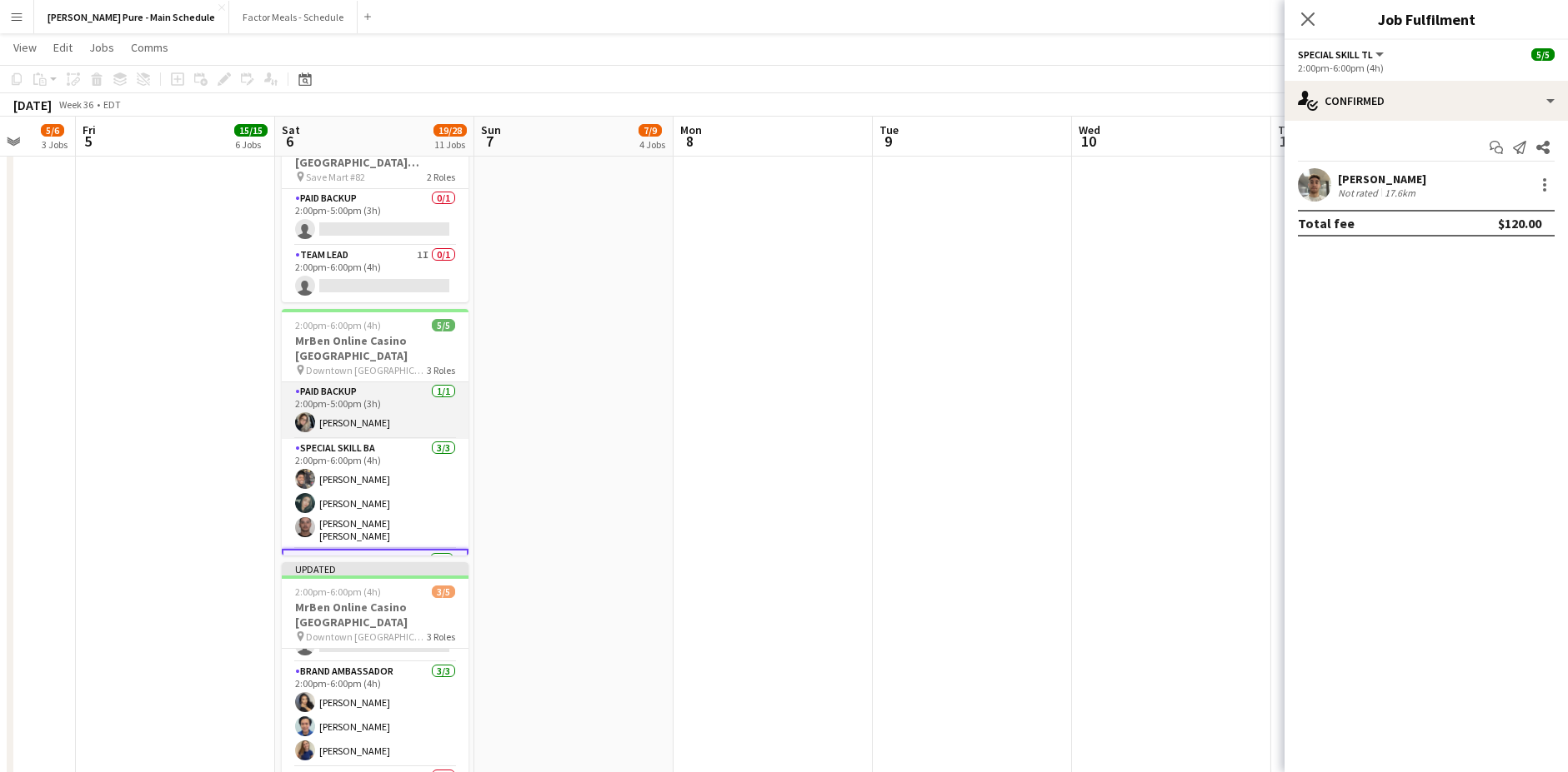
click at [333, 383] on app-card-role "Paid Backup [DATE] 2:00pm-5:00pm (3h) [PERSON_NAME]" at bounding box center [375, 411] width 186 height 57
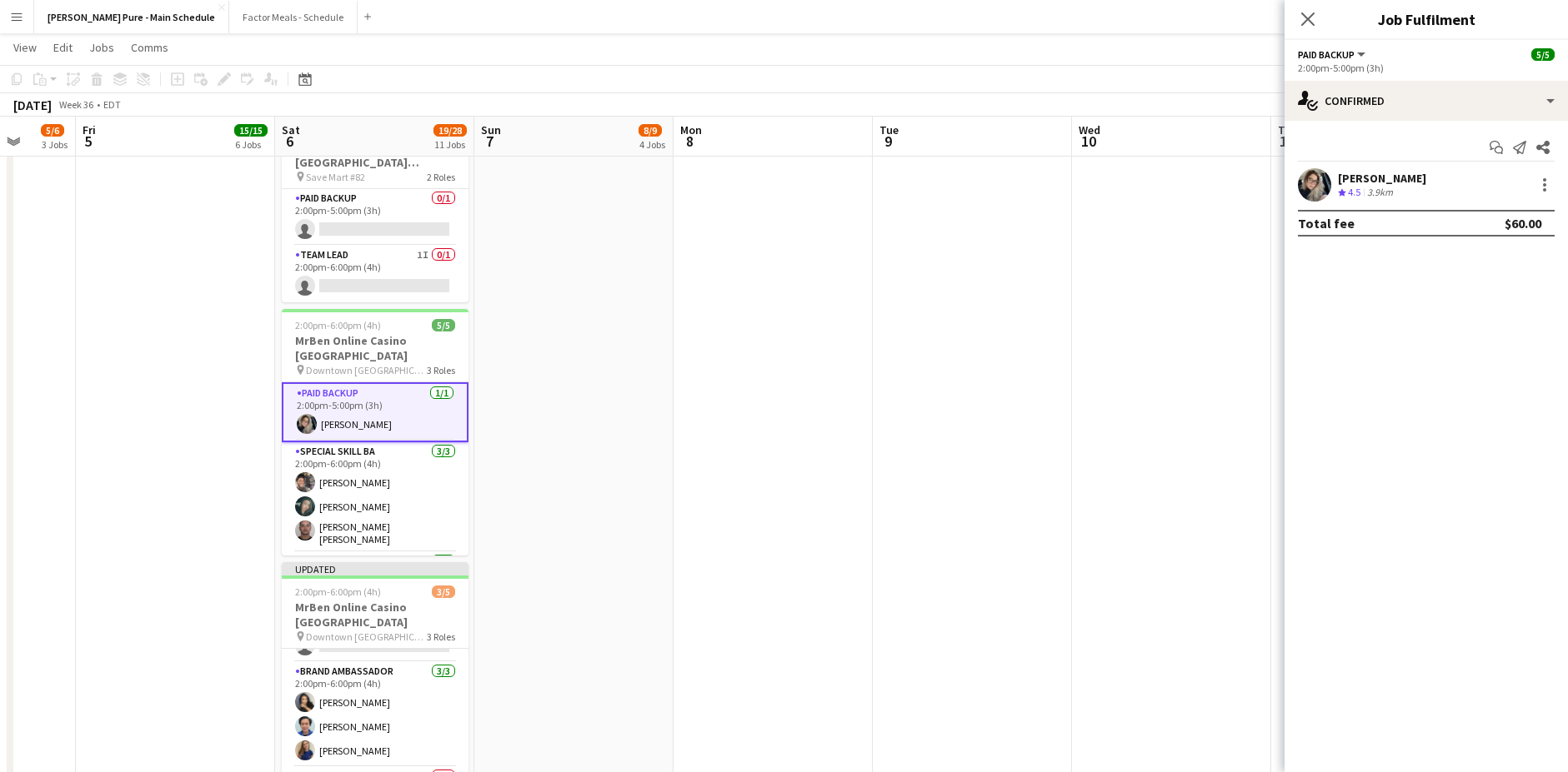
click at [1224, 183] on app-user-avatar at bounding box center [1314, 185] width 33 height 33
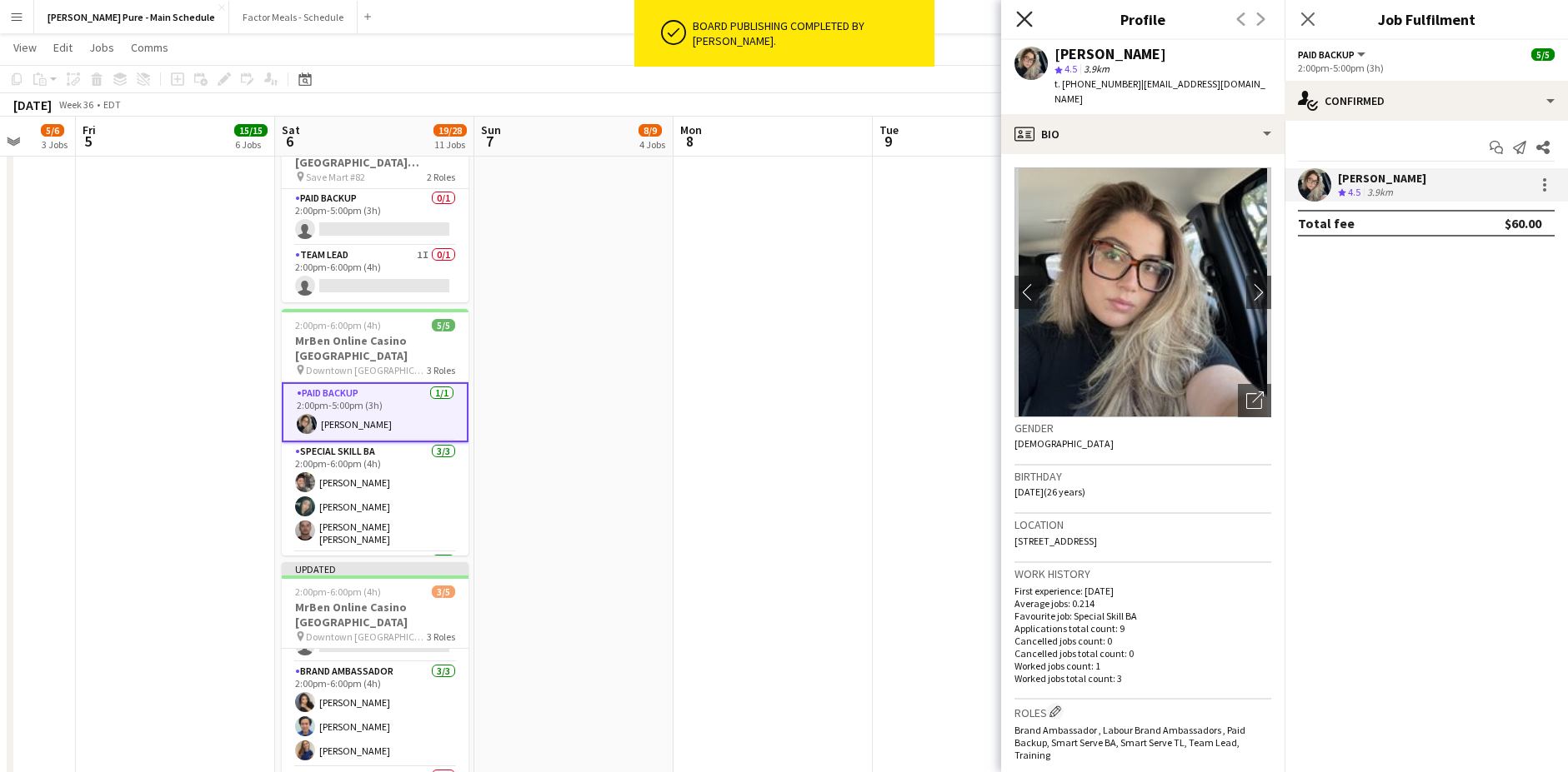
click at [1026, 17] on icon "Close pop-in" at bounding box center [1024, 19] width 16 height 16
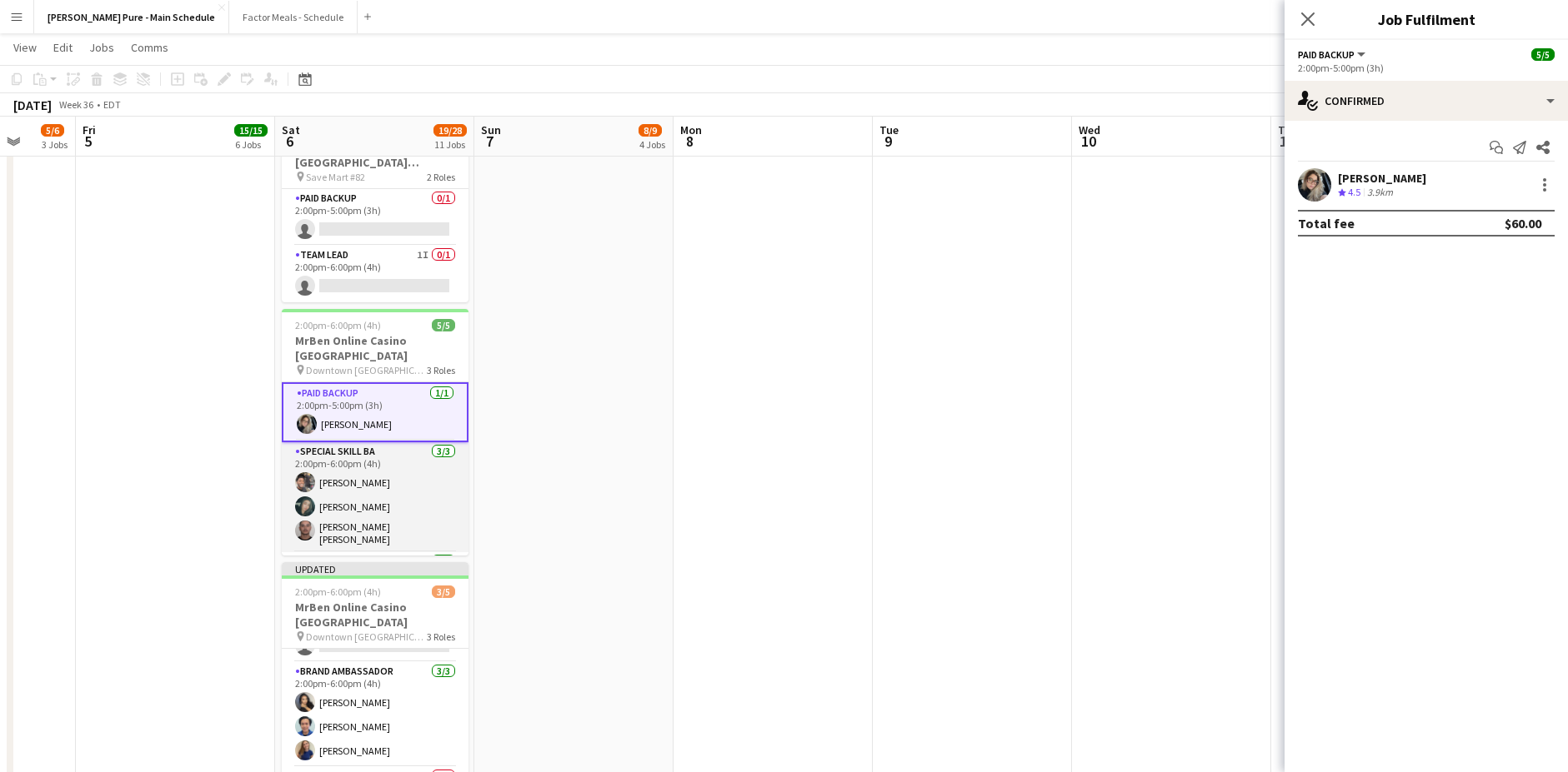
click at [337, 442] on app-card-role "Special Skill BA [DATE] 2:00pm-6:00pm (4h) [PERSON_NAME] Assia [PERSON_NAME] [P…" at bounding box center [375, 497] width 186 height 110
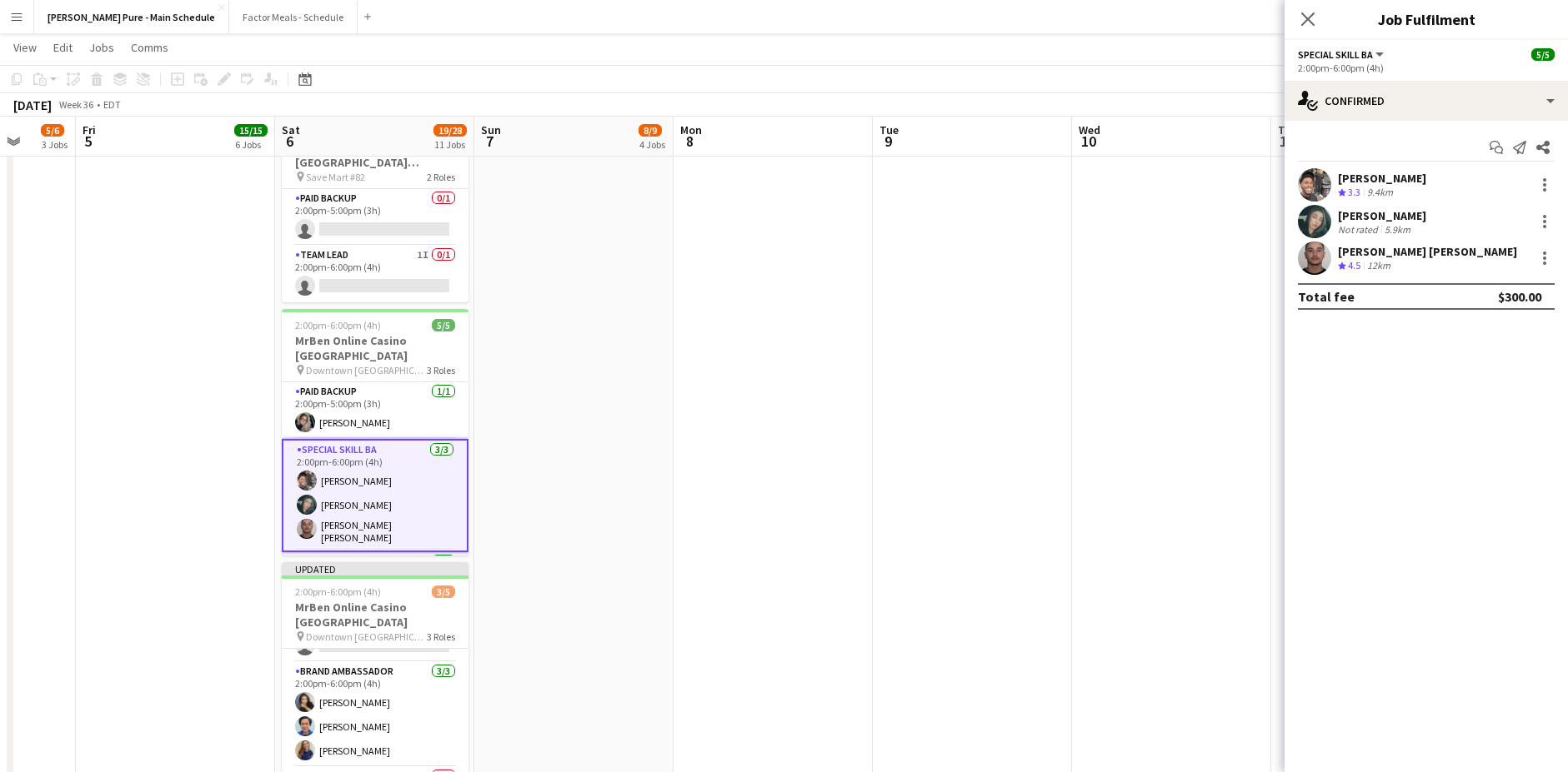
click at [1224, 180] on app-user-avatar at bounding box center [1314, 185] width 33 height 33
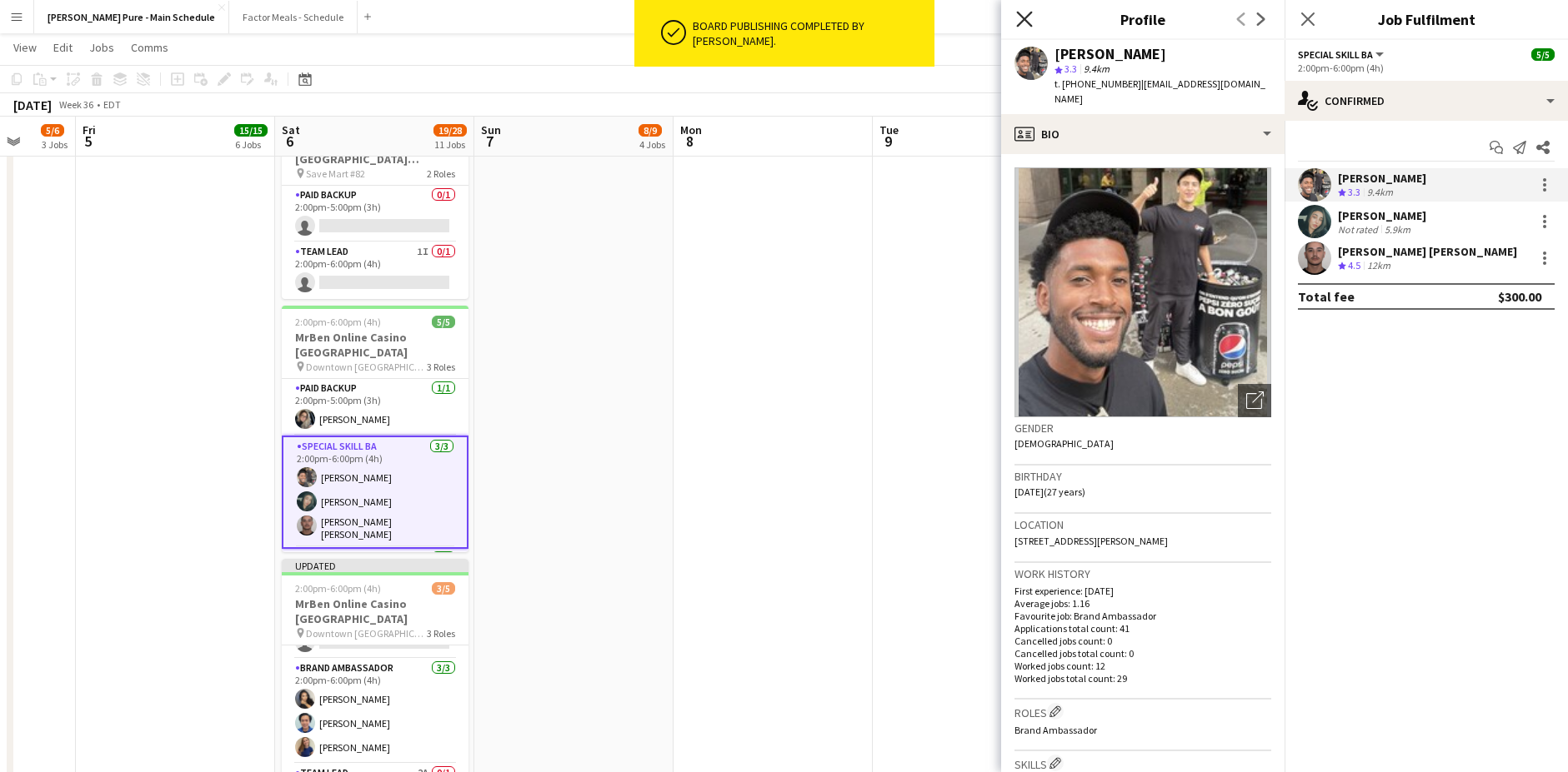
click at [1020, 16] on icon at bounding box center [1024, 19] width 16 height 16
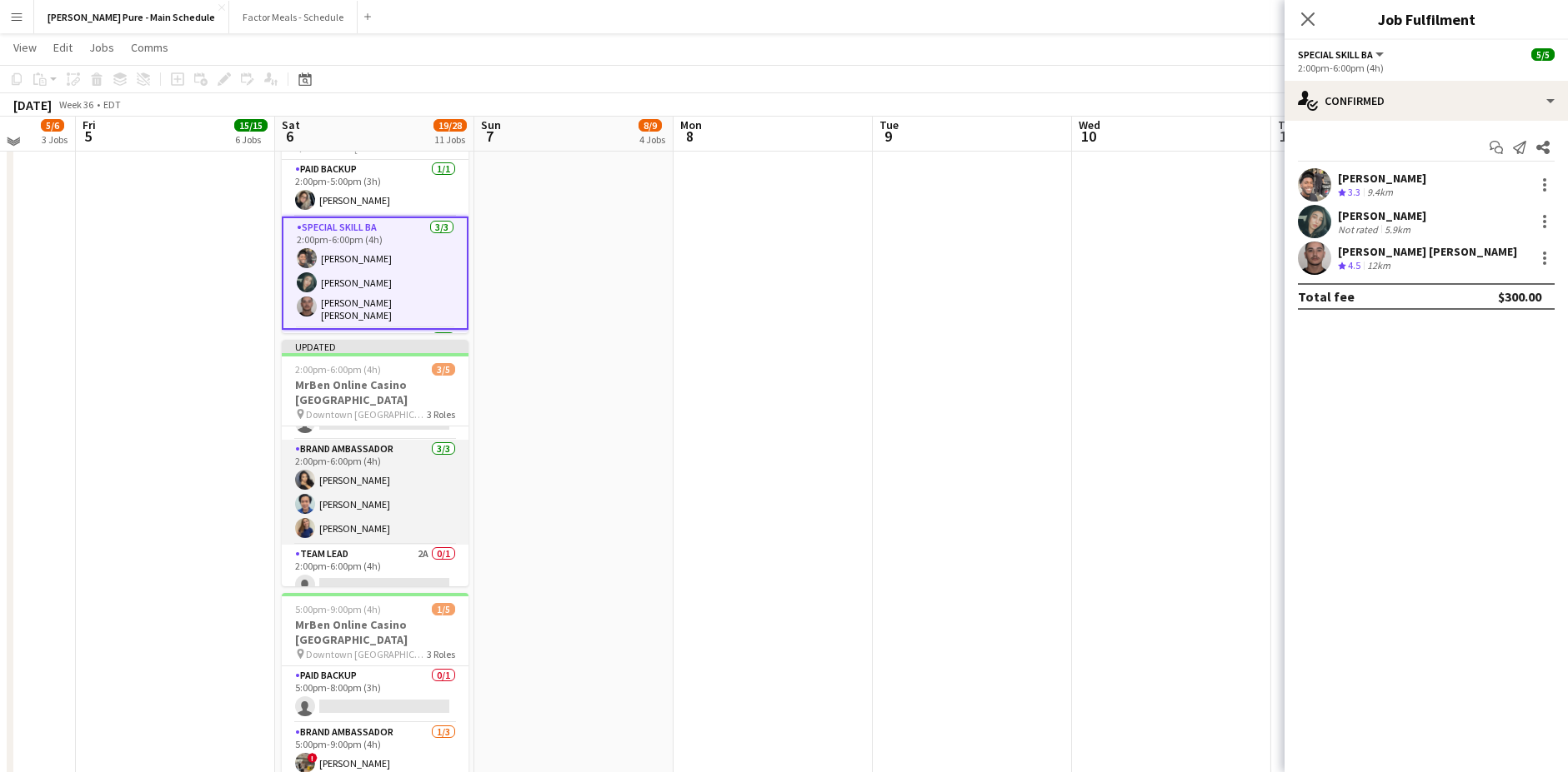
scroll to position [1479, 0]
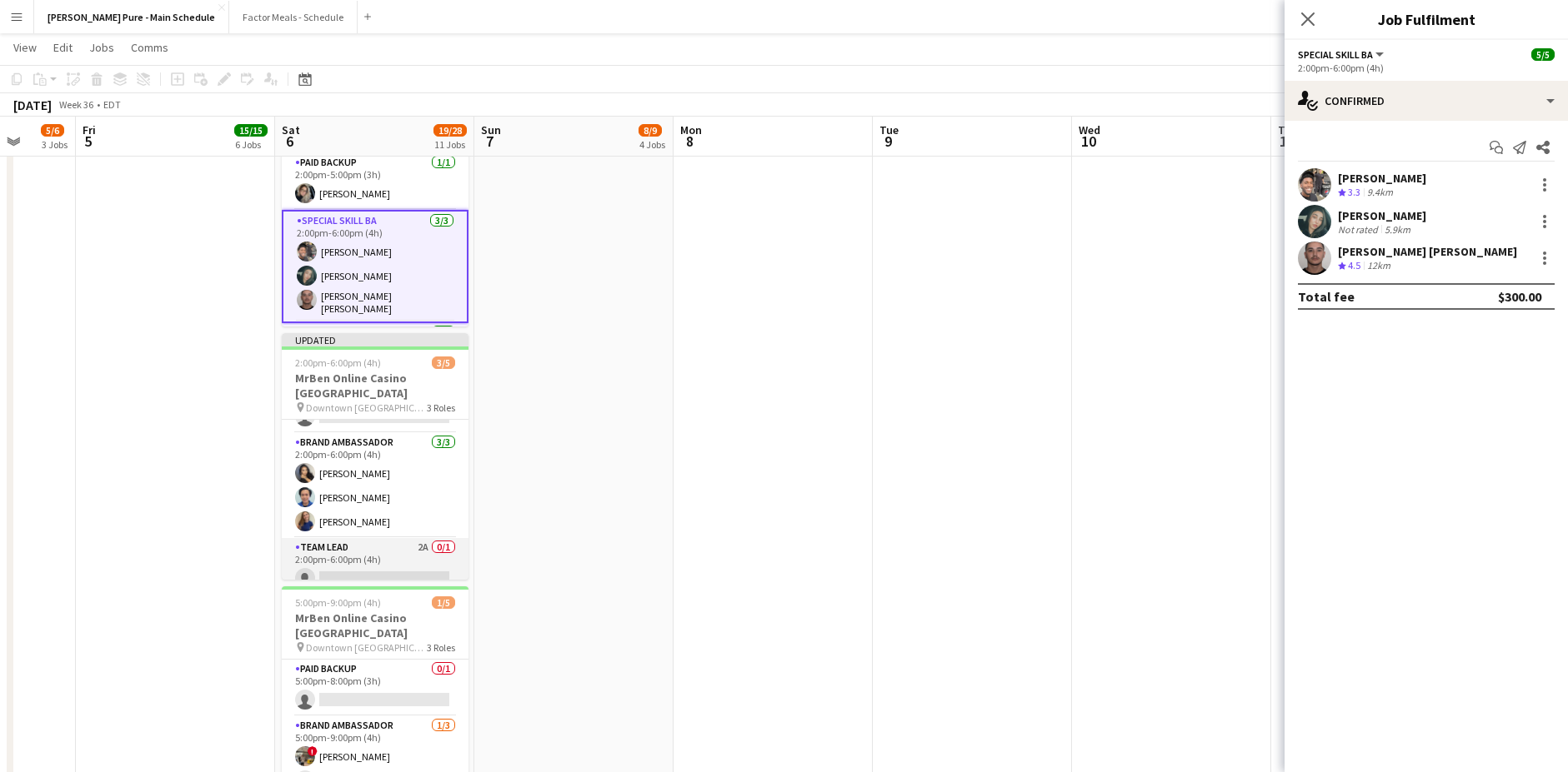
click at [385, 538] on app-card-role "Team Lead 2A 0/1 2:00pm-6:00pm (4h) single-neutral-actions" at bounding box center [375, 566] width 186 height 57
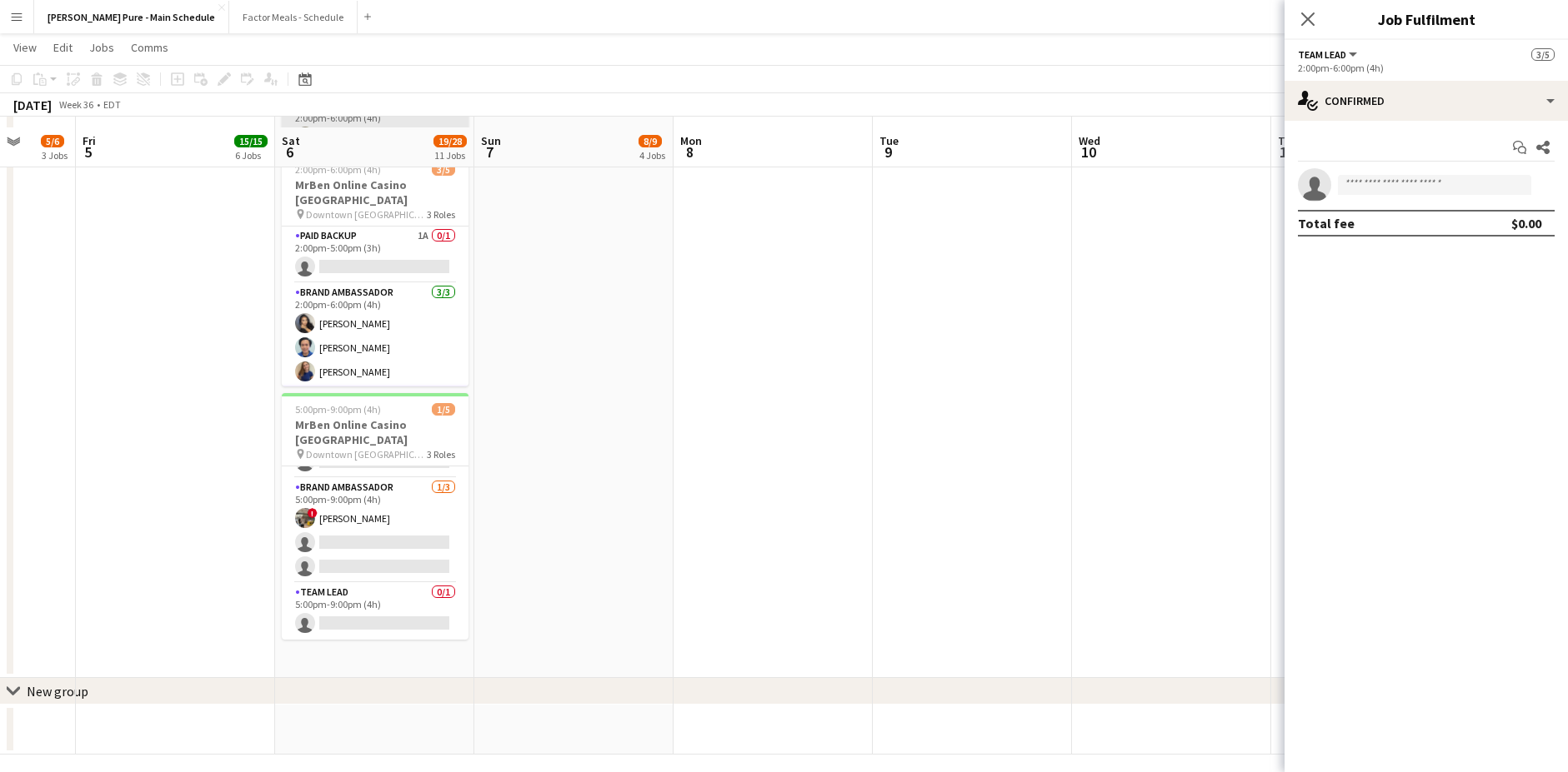
scroll to position [1684, 0]
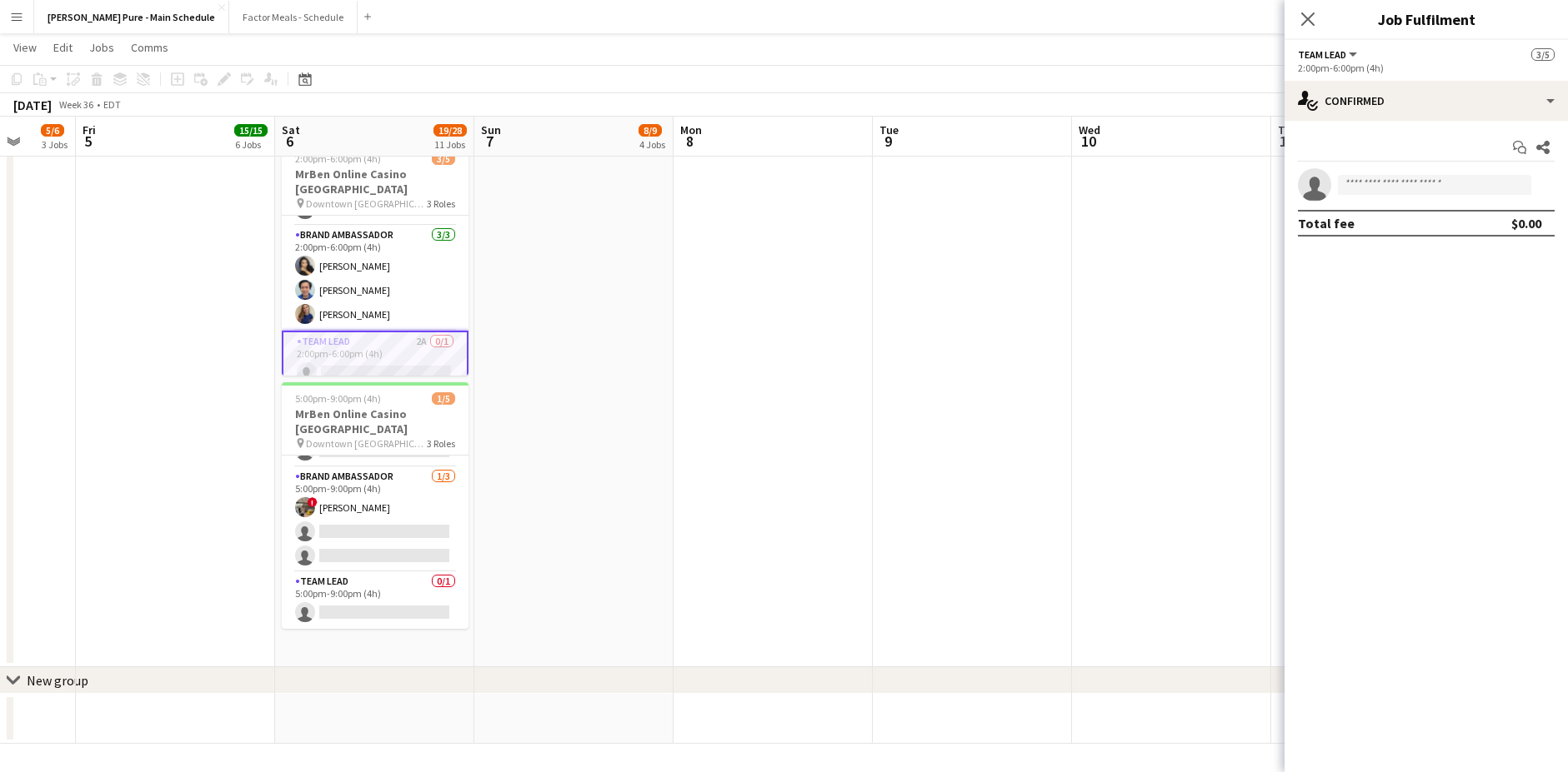
click at [300, 331] on app-card-role "Team Lead 2A 0/1 2:00pm-6:00pm (4h) single-neutral-actions" at bounding box center [375, 361] width 186 height 60
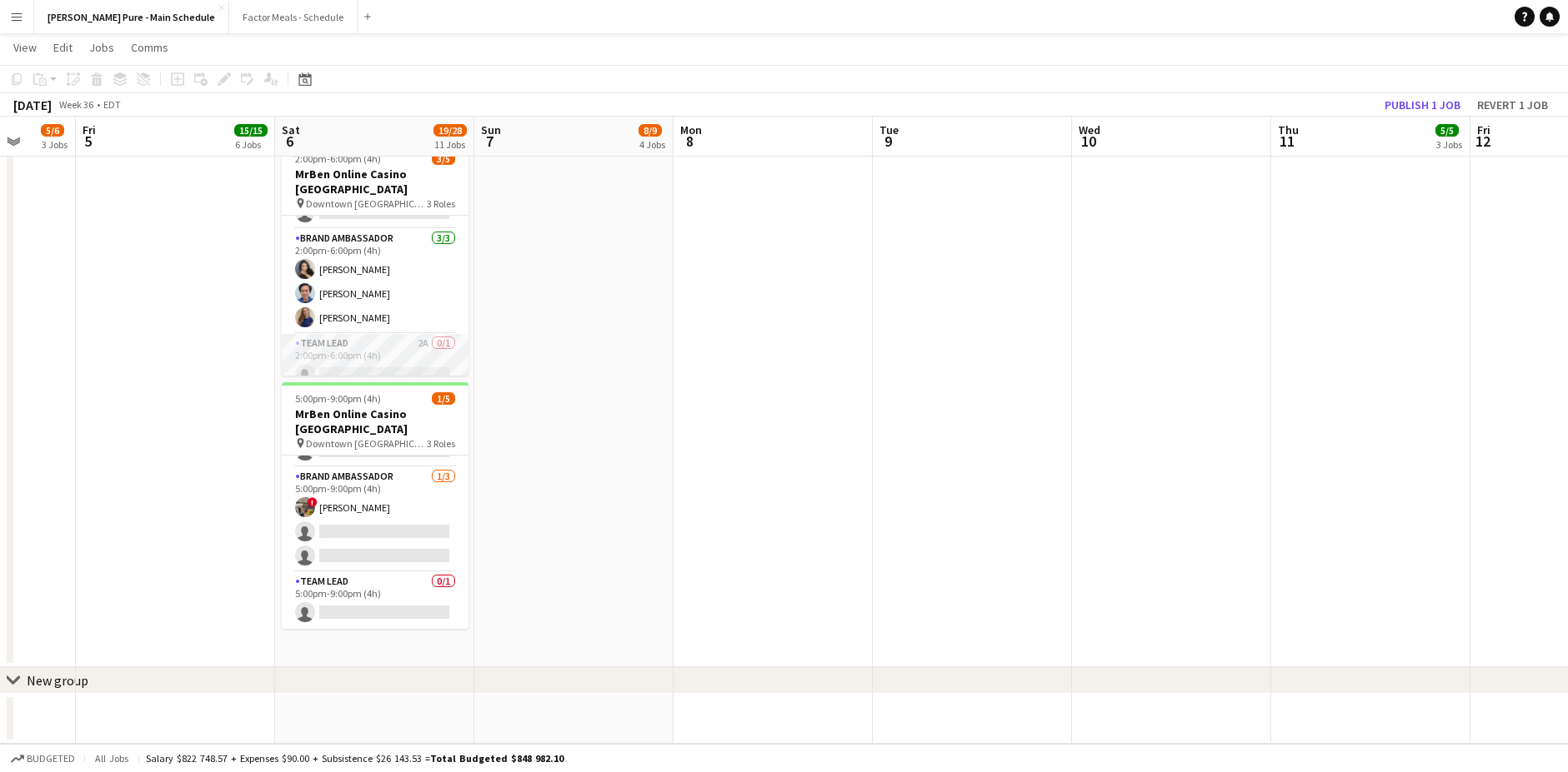
click at [444, 334] on app-card-role "Team Lead 2A 0/1 2:00pm-6:00pm (4h) single-neutral-actions" at bounding box center [375, 361] width 186 height 57
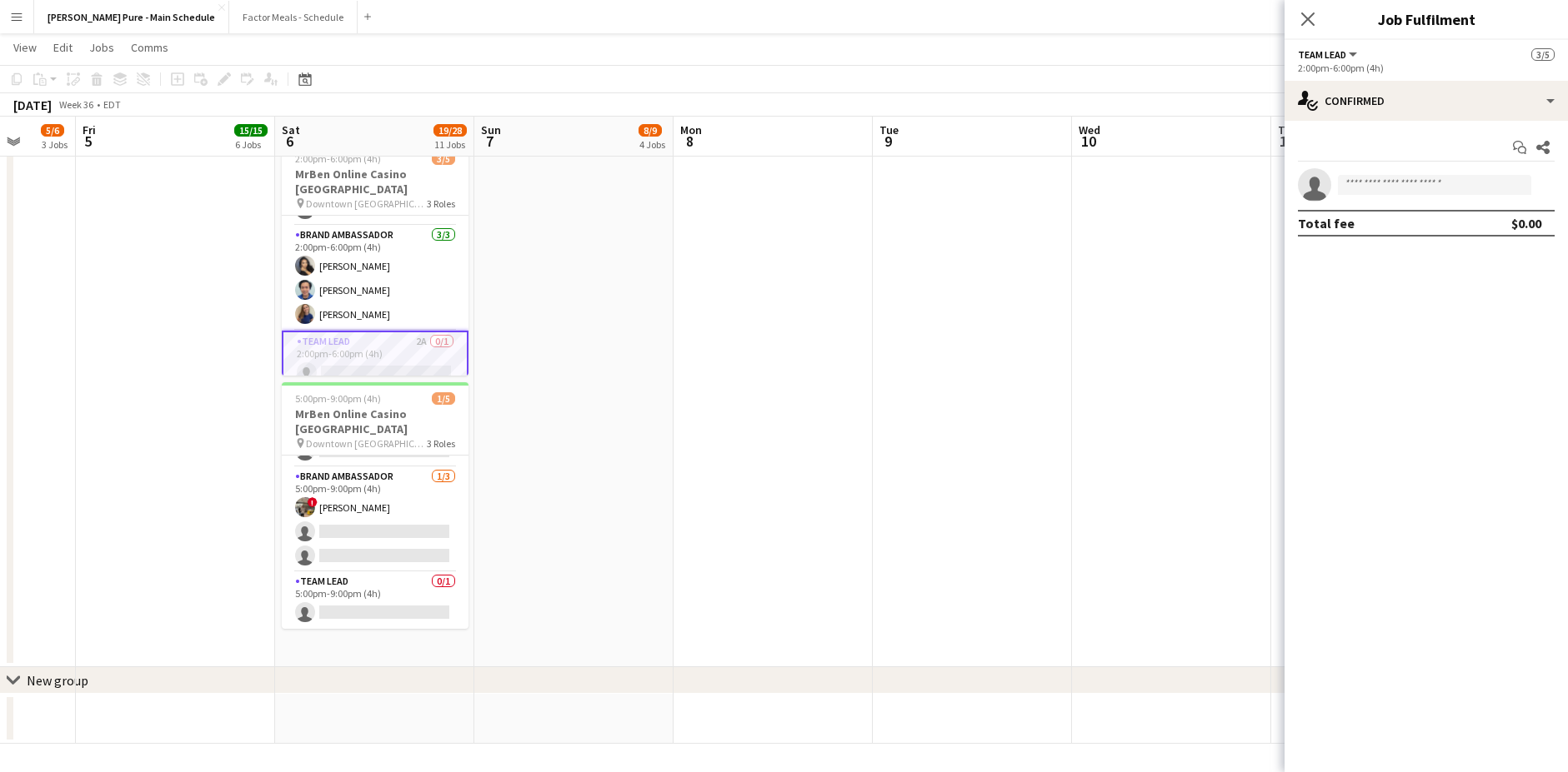
click at [443, 331] on app-card-role "Team Lead 2A 0/1 2:00pm-6:00pm (4h) single-neutral-actions" at bounding box center [375, 361] width 186 height 60
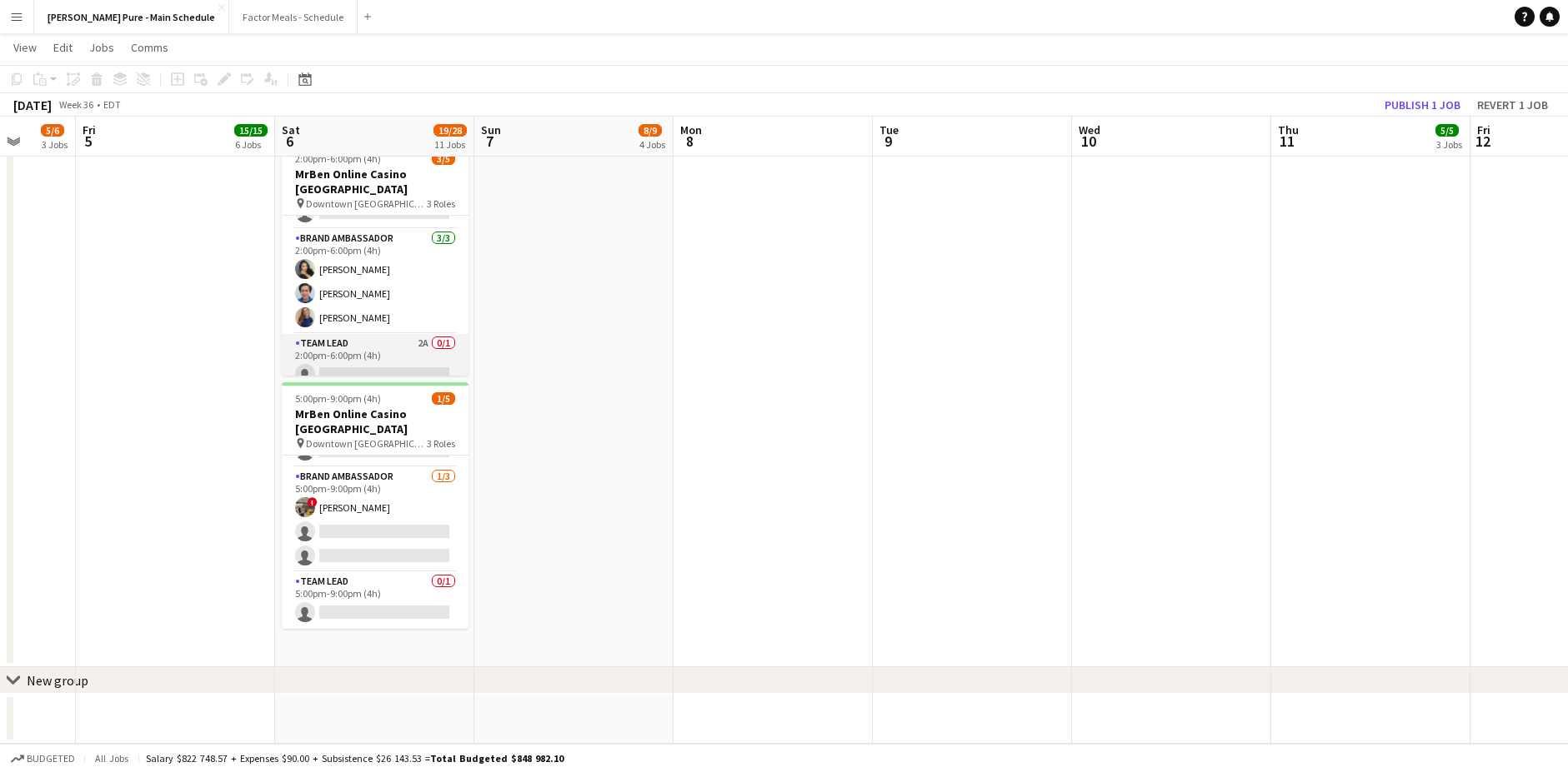
click at [453, 334] on app-card-role "Team Lead 2A 0/1 2:00pm-6:00pm (4h) single-neutral-actions" at bounding box center [375, 361] width 186 height 57
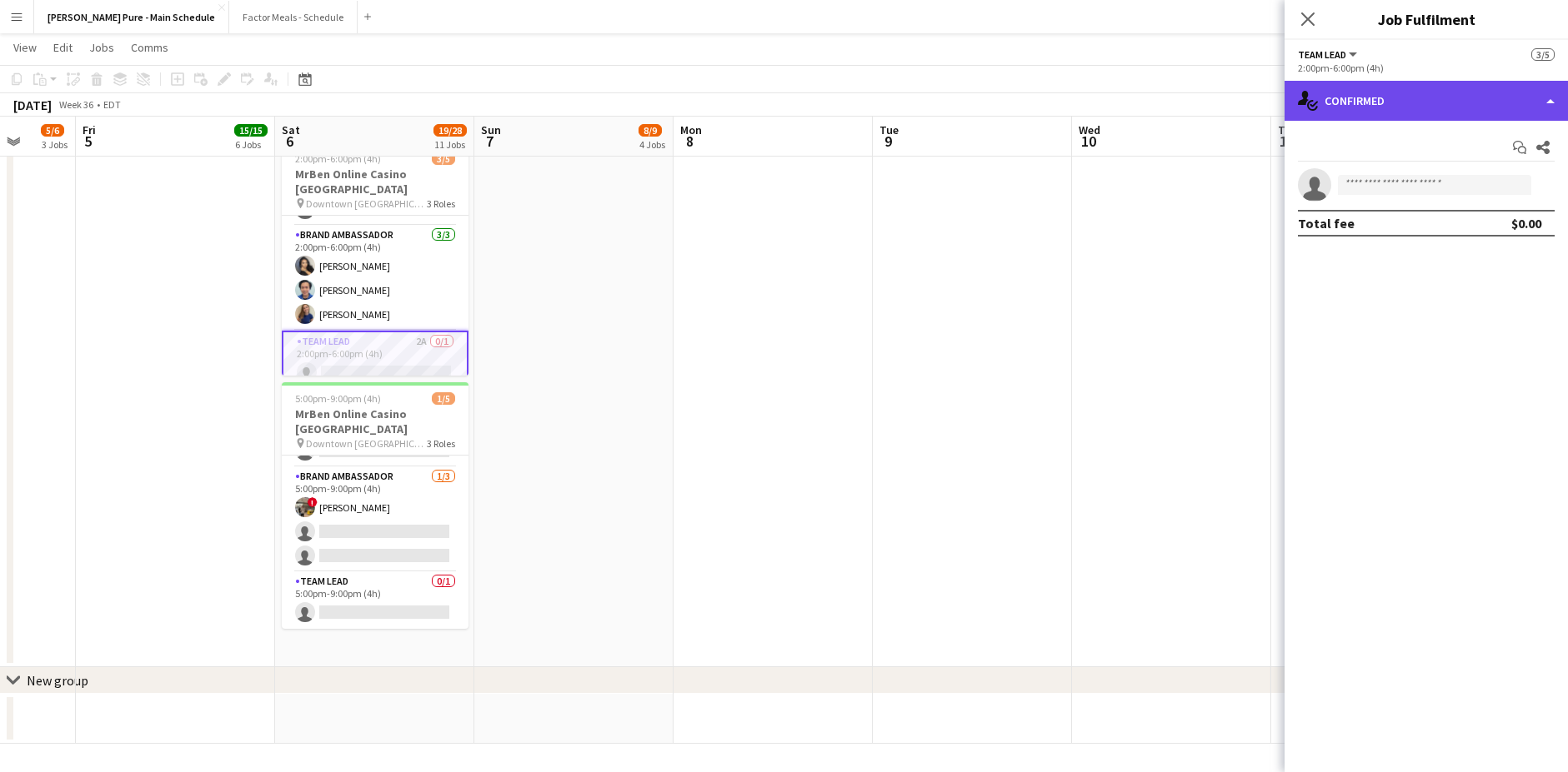
click at [1224, 108] on div "single-neutral-actions-check-2 Confirmed" at bounding box center [1426, 100] width 284 height 40
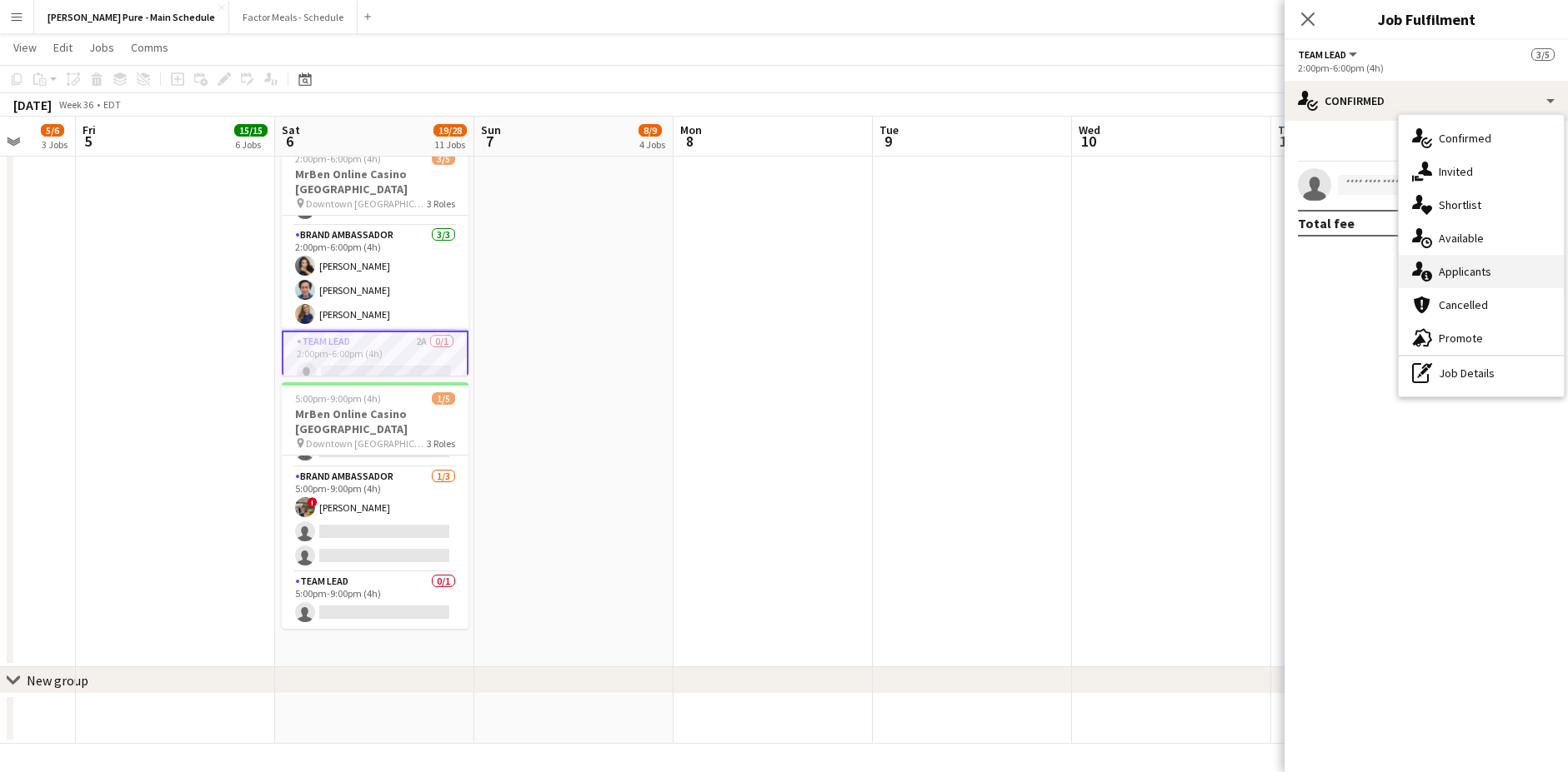
click at [1224, 285] on div "single-neutral-actions-information Applicants" at bounding box center [1481, 272] width 165 height 33
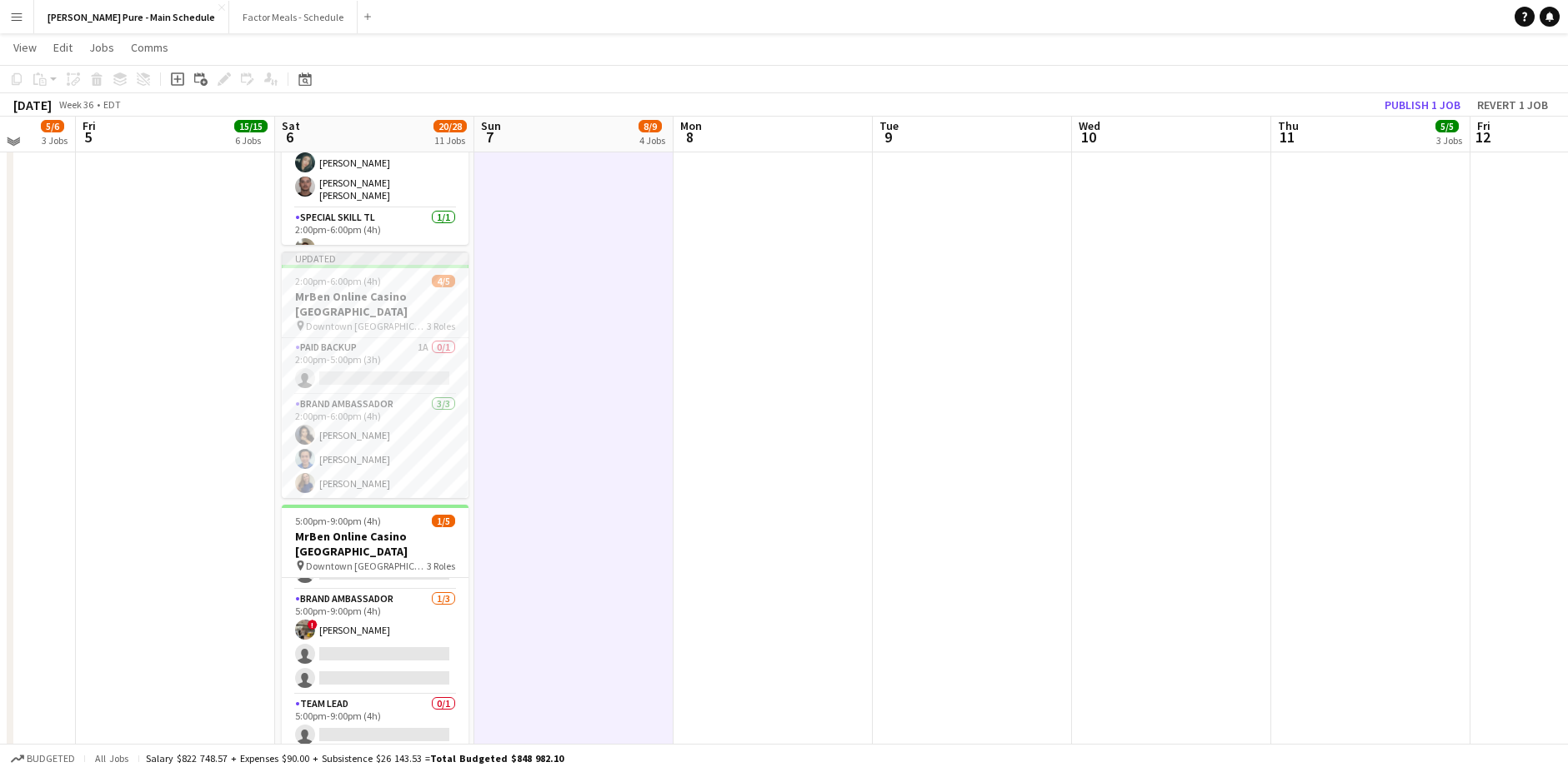
scroll to position [1548, 0]
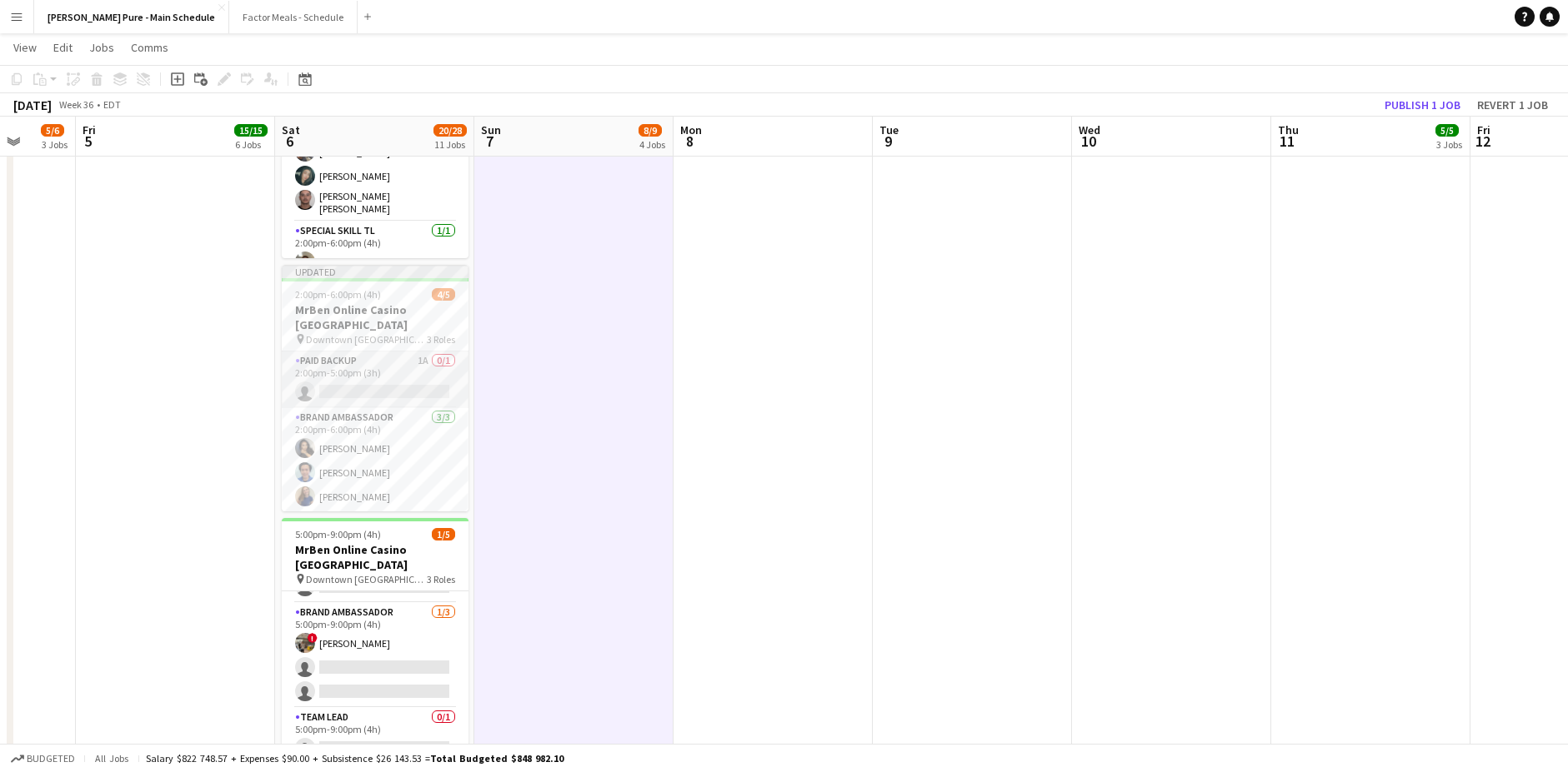
click at [309, 351] on app-card-role "Paid Backup 1A 0/1 2:00pm-5:00pm (3h) single-neutral-actions" at bounding box center [375, 379] width 186 height 57
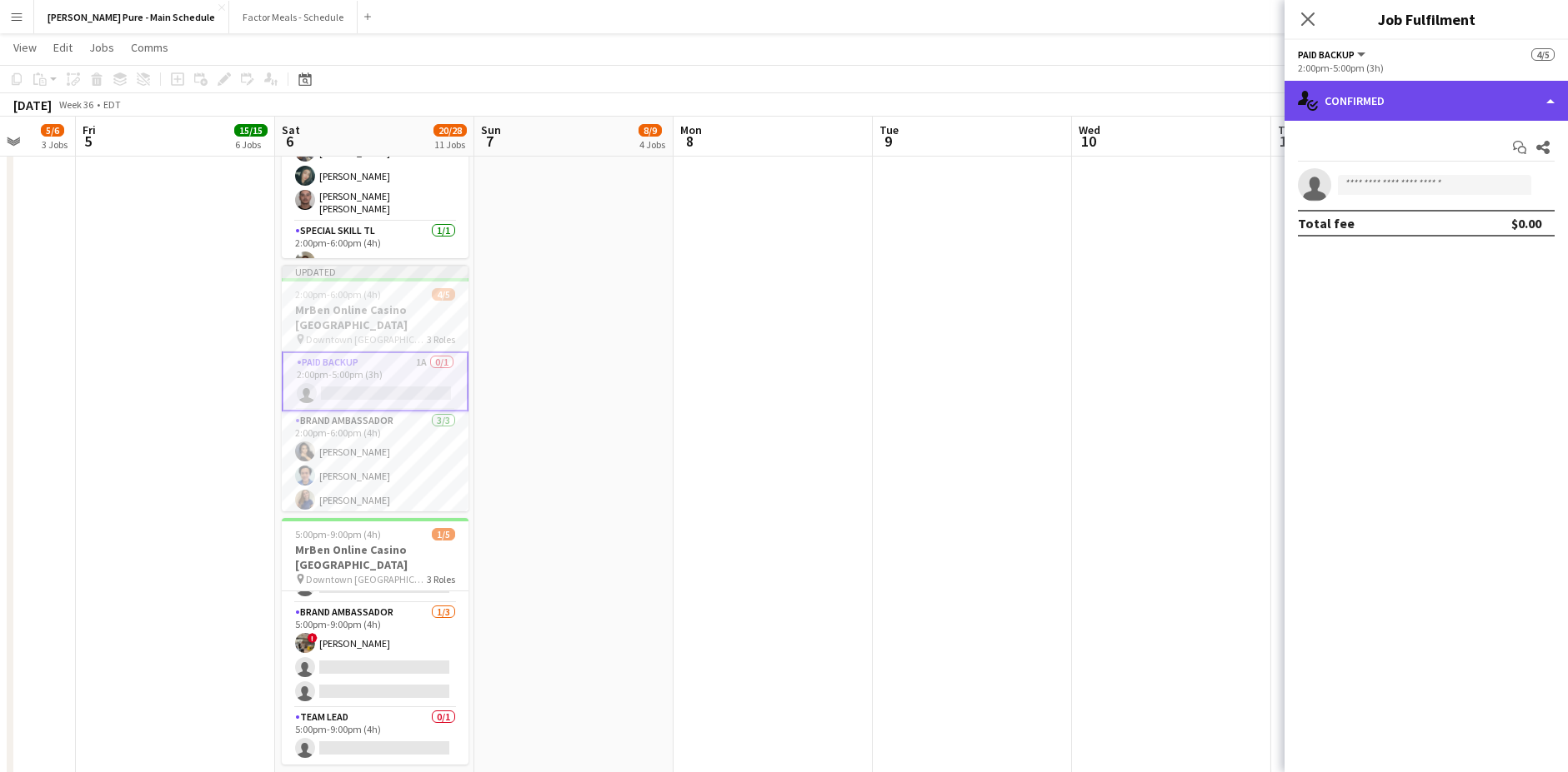
click at [1224, 92] on div "single-neutral-actions-check-2 Confirmed" at bounding box center [1426, 100] width 284 height 40
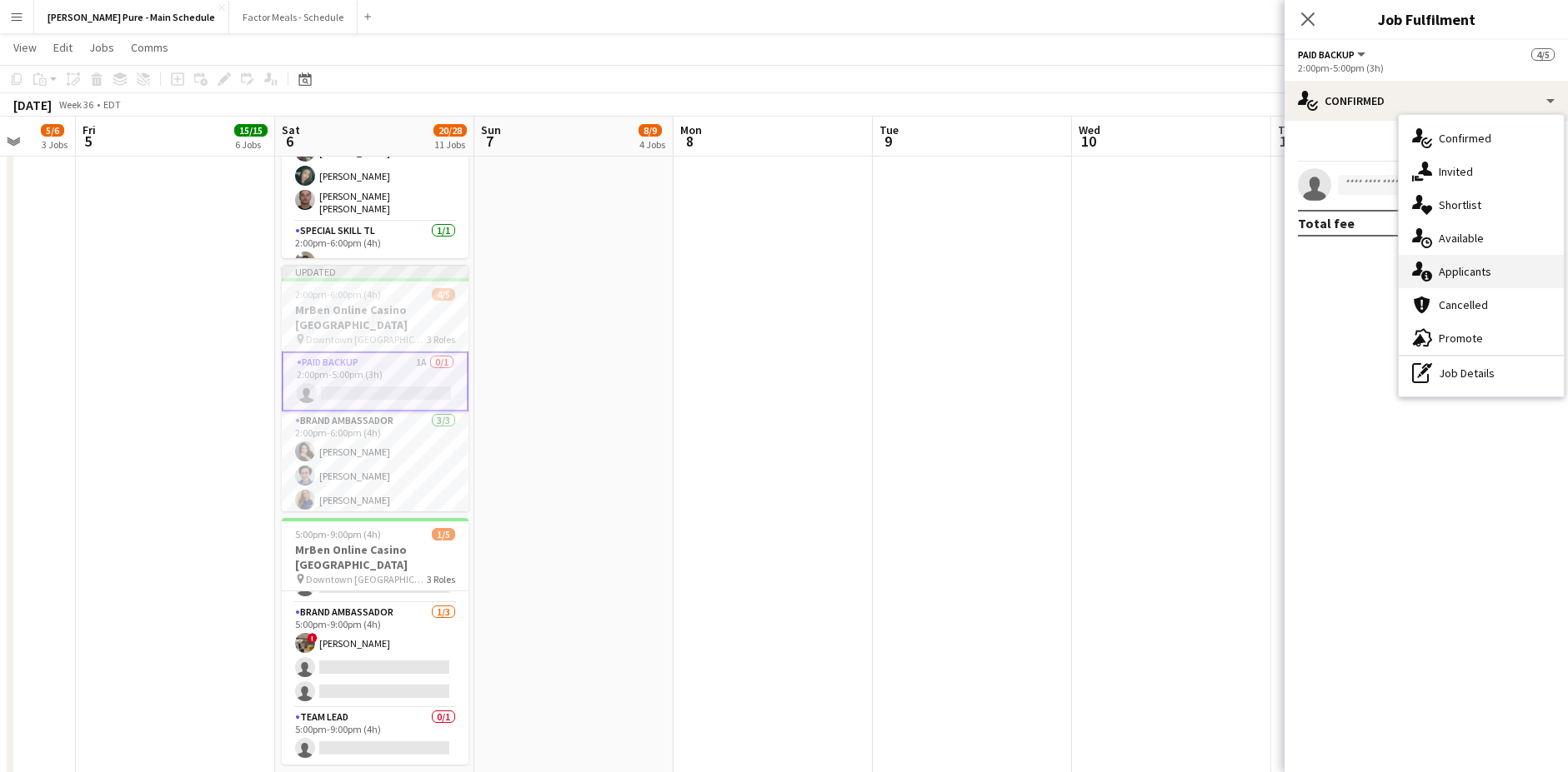
click at [1224, 271] on div "single-neutral-actions-information Applicants" at bounding box center [1481, 272] width 165 height 33
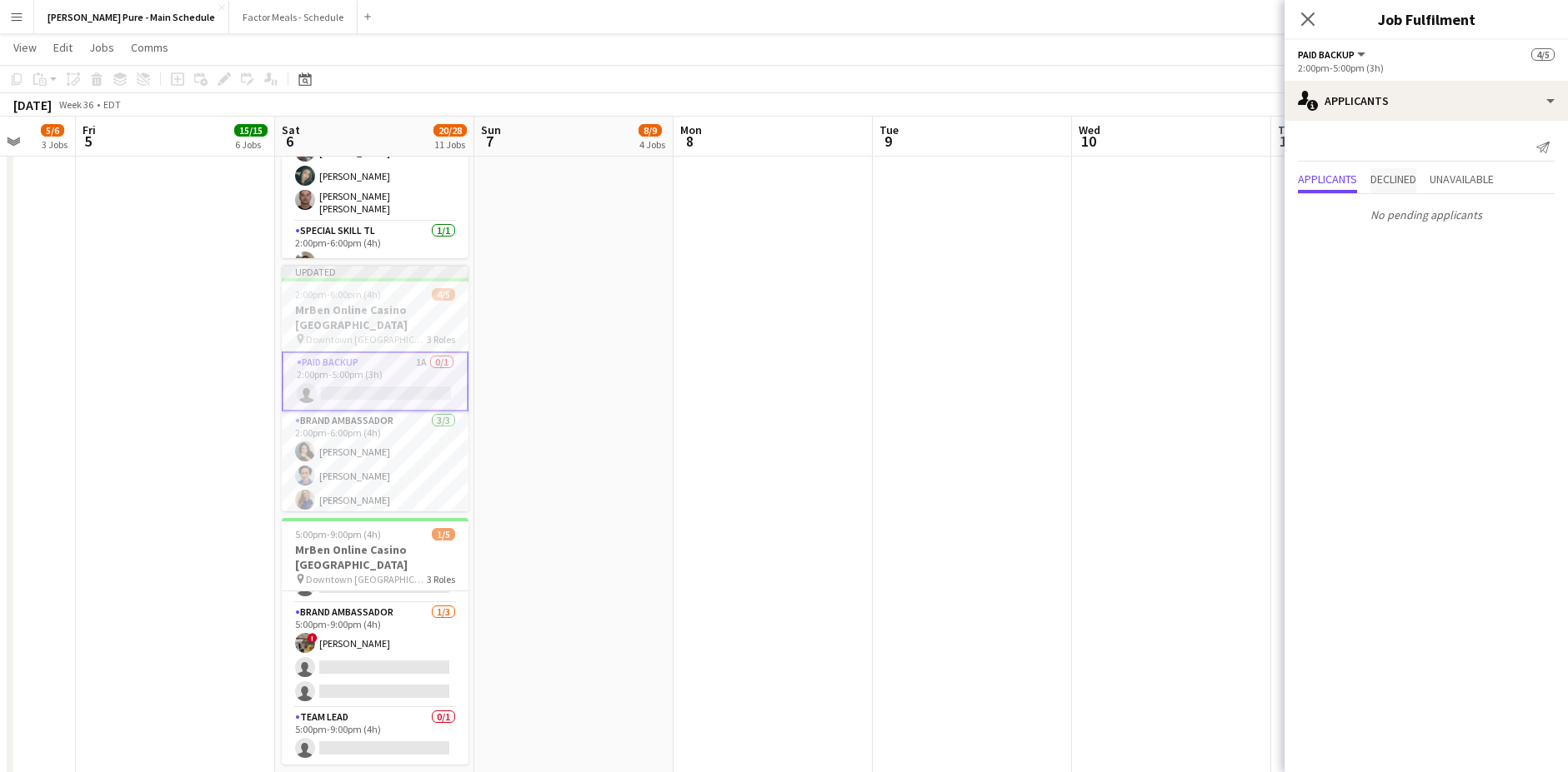
click at [1224, 181] on span "Declined" at bounding box center [1393, 179] width 45 height 12
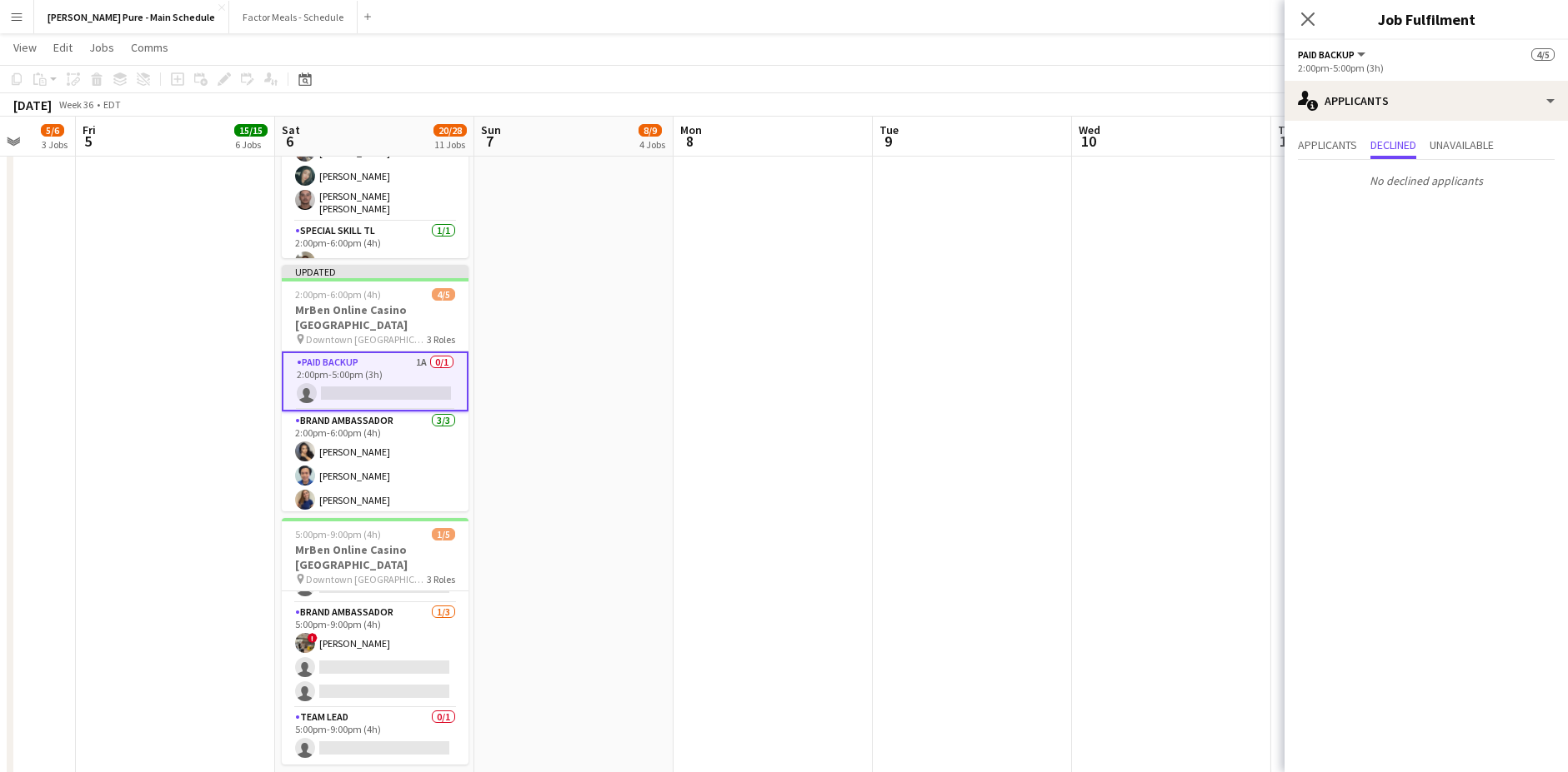
click at [1224, 155] on div "Applicants Declined Unavailable" at bounding box center [1425, 147] width 257 height 26
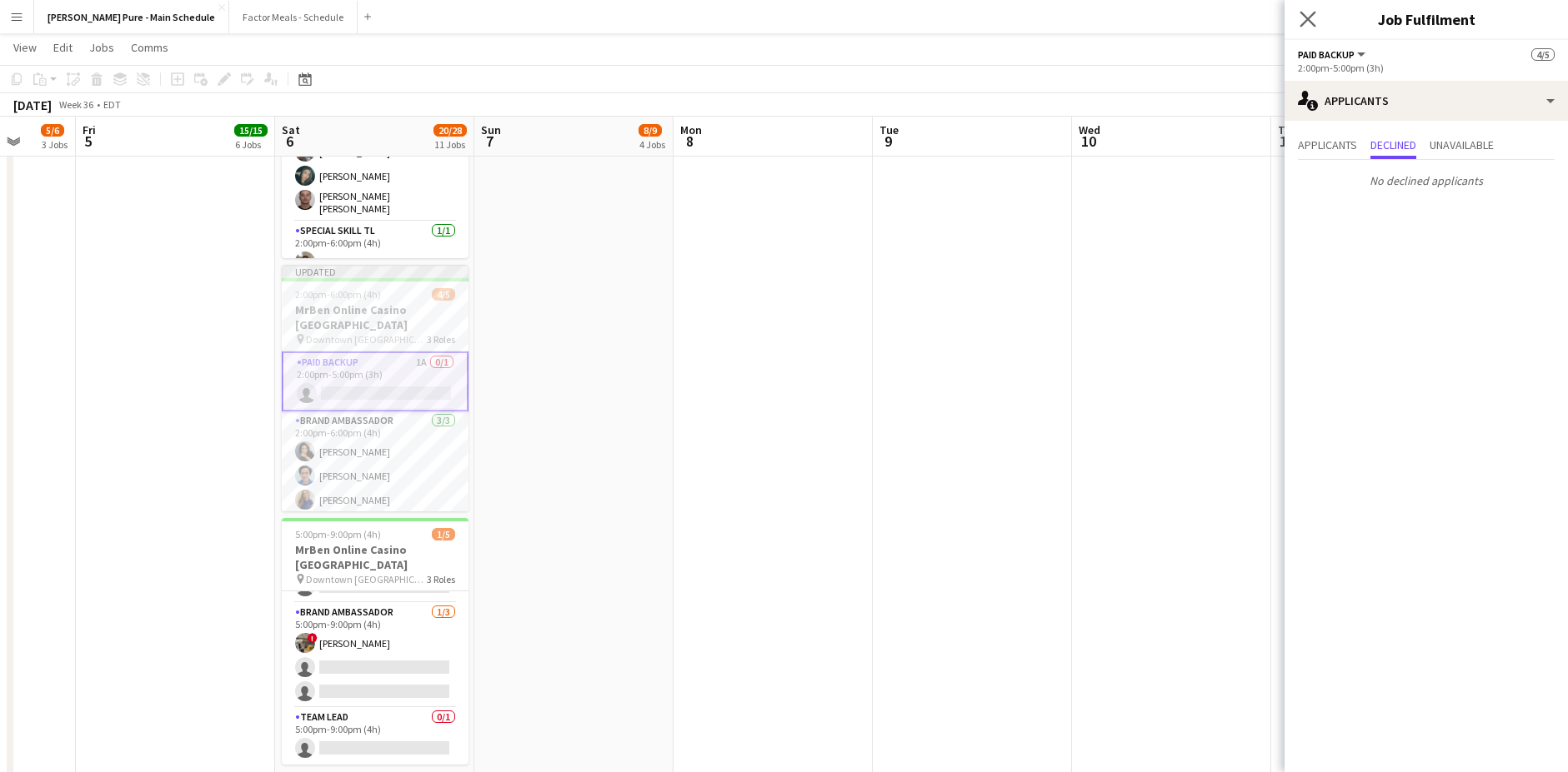
click at [1224, 24] on app-icon "Close pop-in" at bounding box center [1308, 19] width 24 height 24
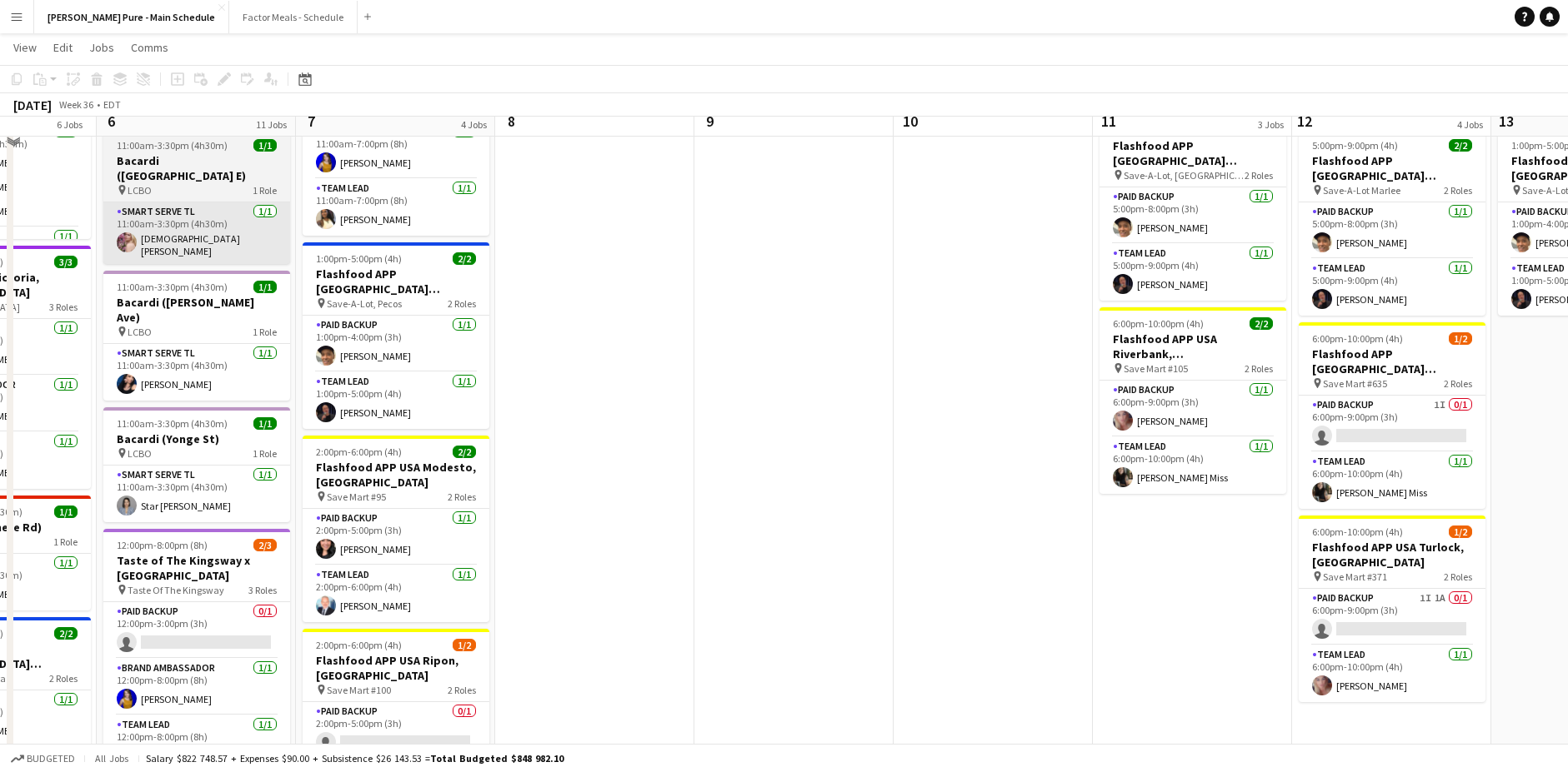
scroll to position [181, 0]
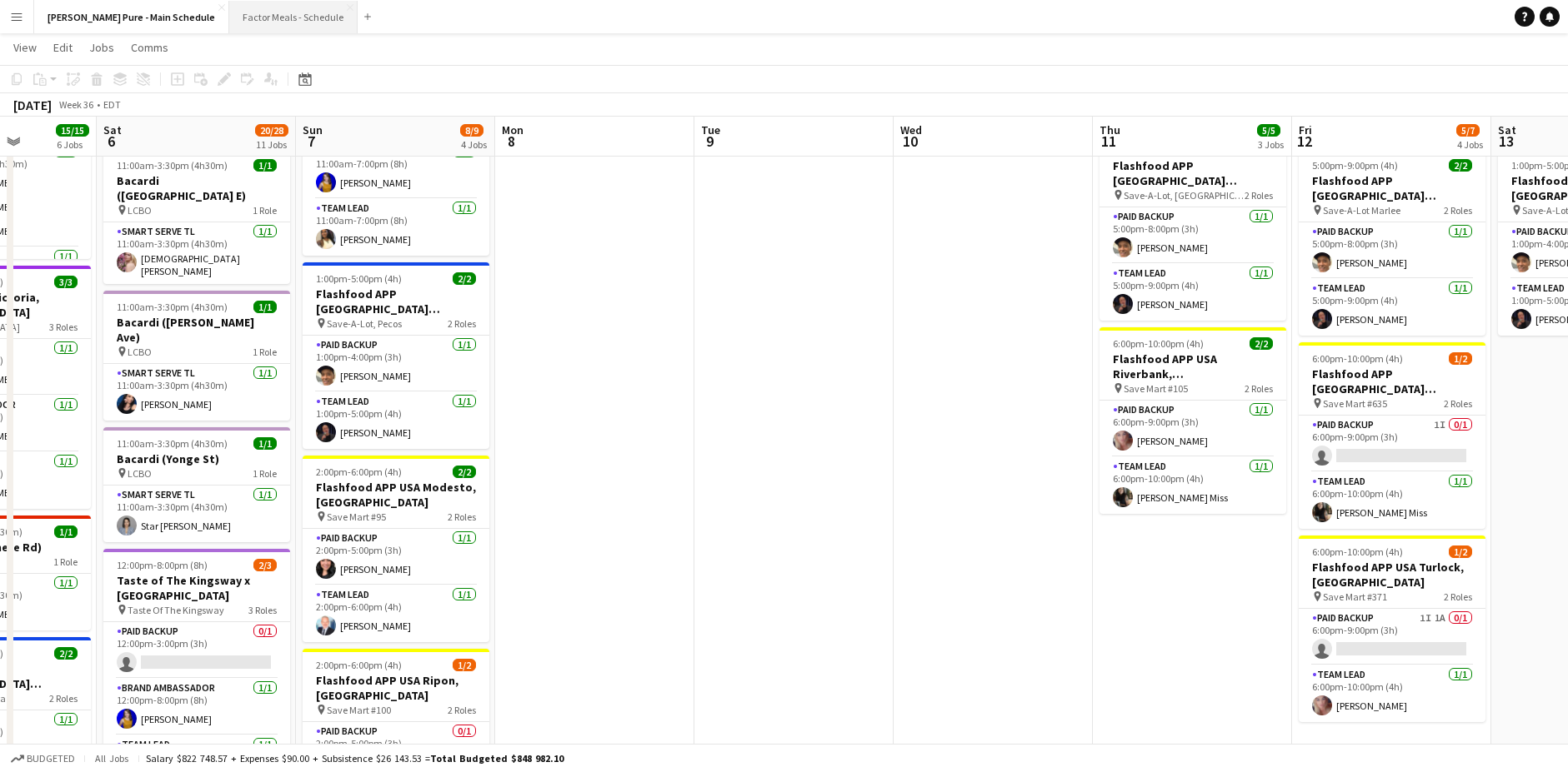
click at [230, 19] on button "Factor Meals - Schedule Close" at bounding box center [293, 17] width 128 height 32
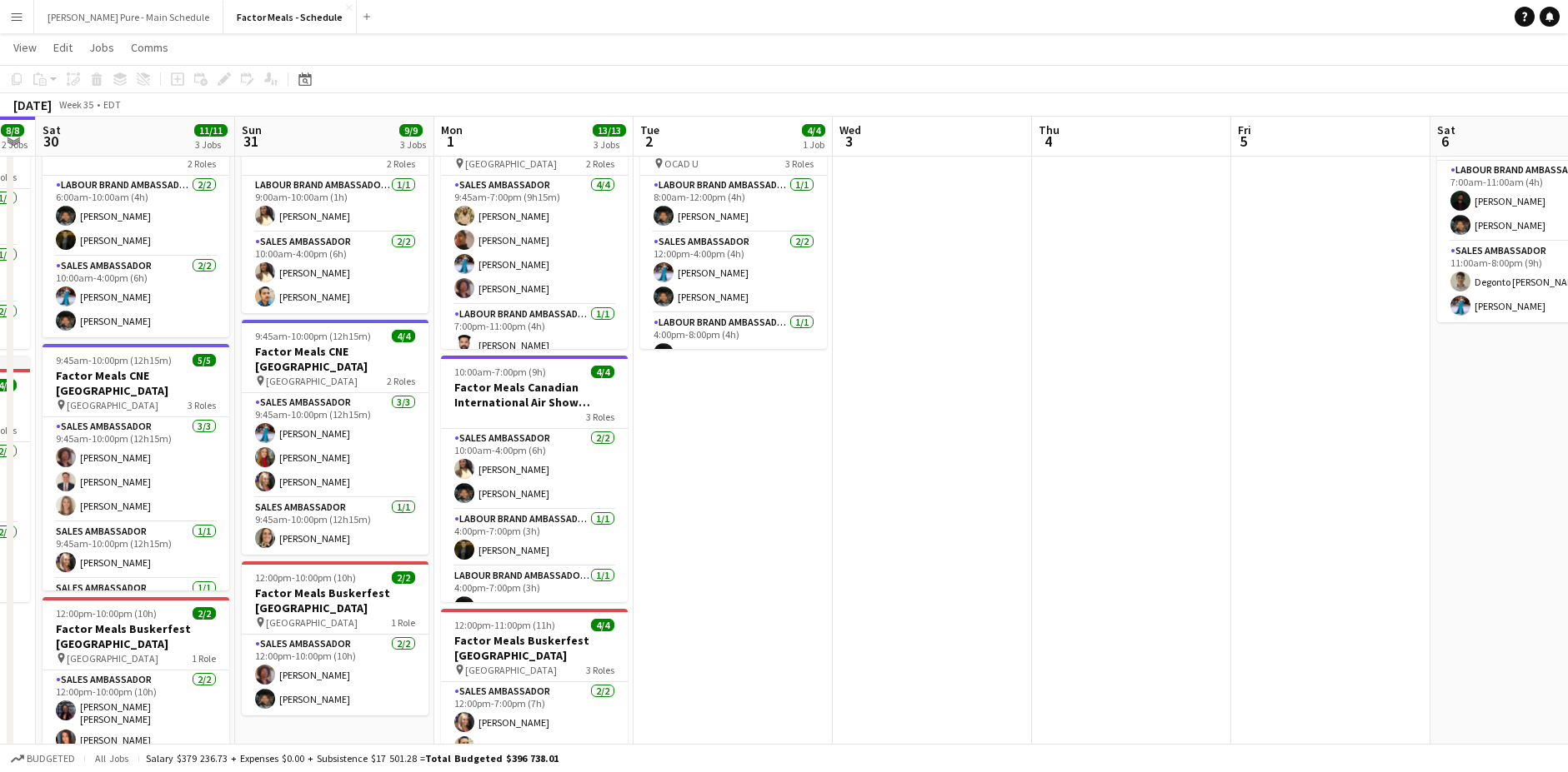
scroll to position [0, 561]
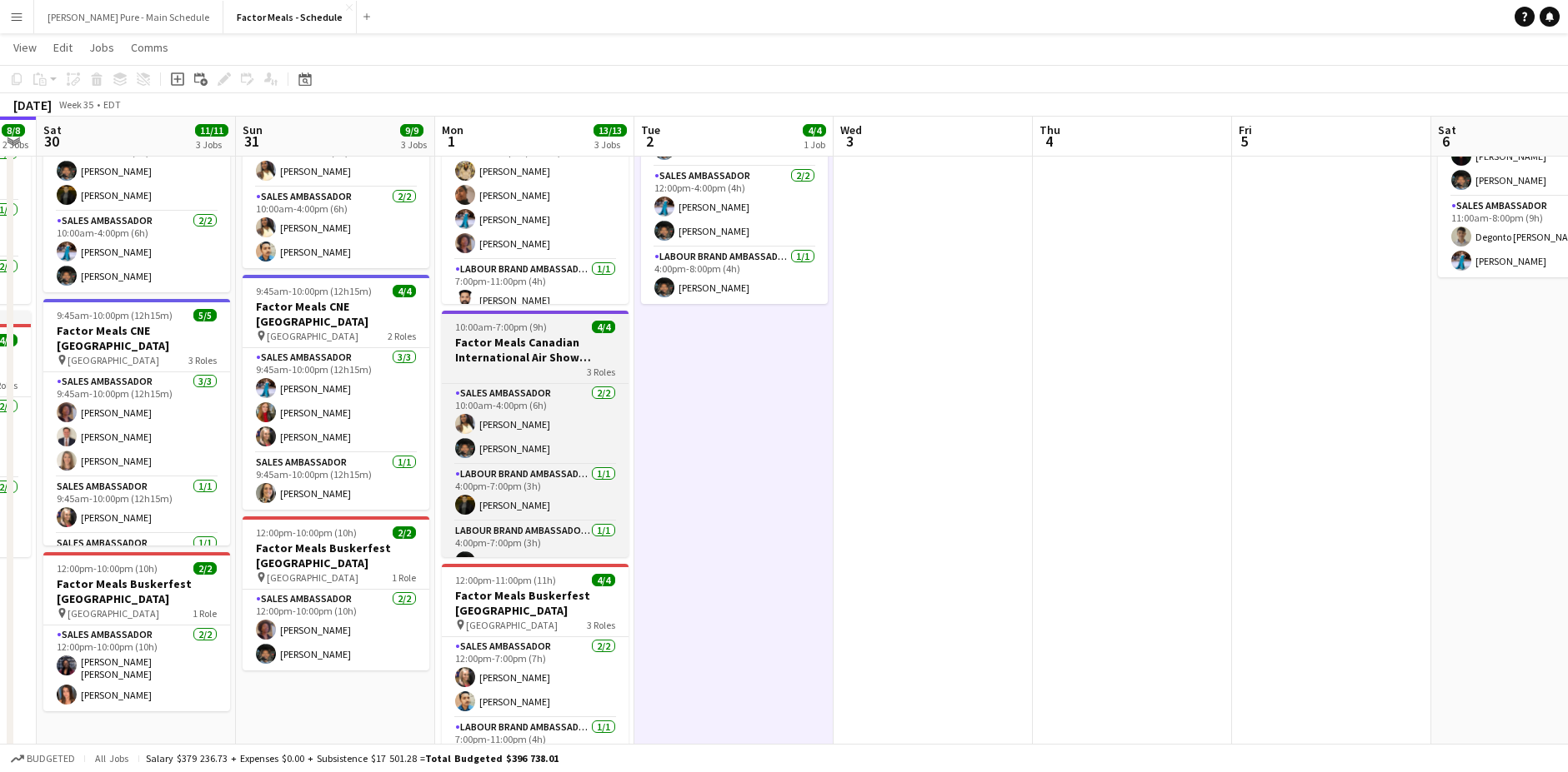
scroll to position [128, 0]
